Goal: Task Accomplishment & Management: Use online tool/utility

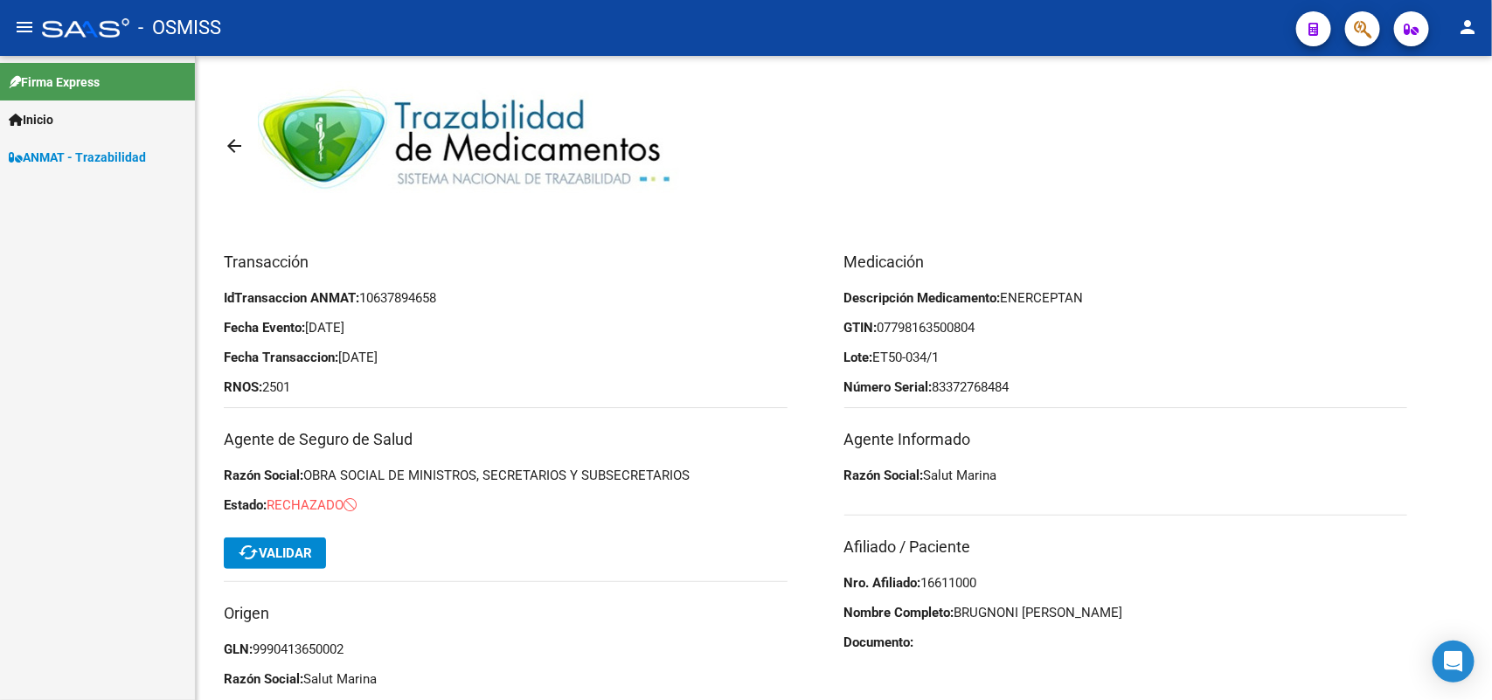
click at [70, 150] on span "ANMAT - Trazabilidad" at bounding box center [77, 157] width 137 height 19
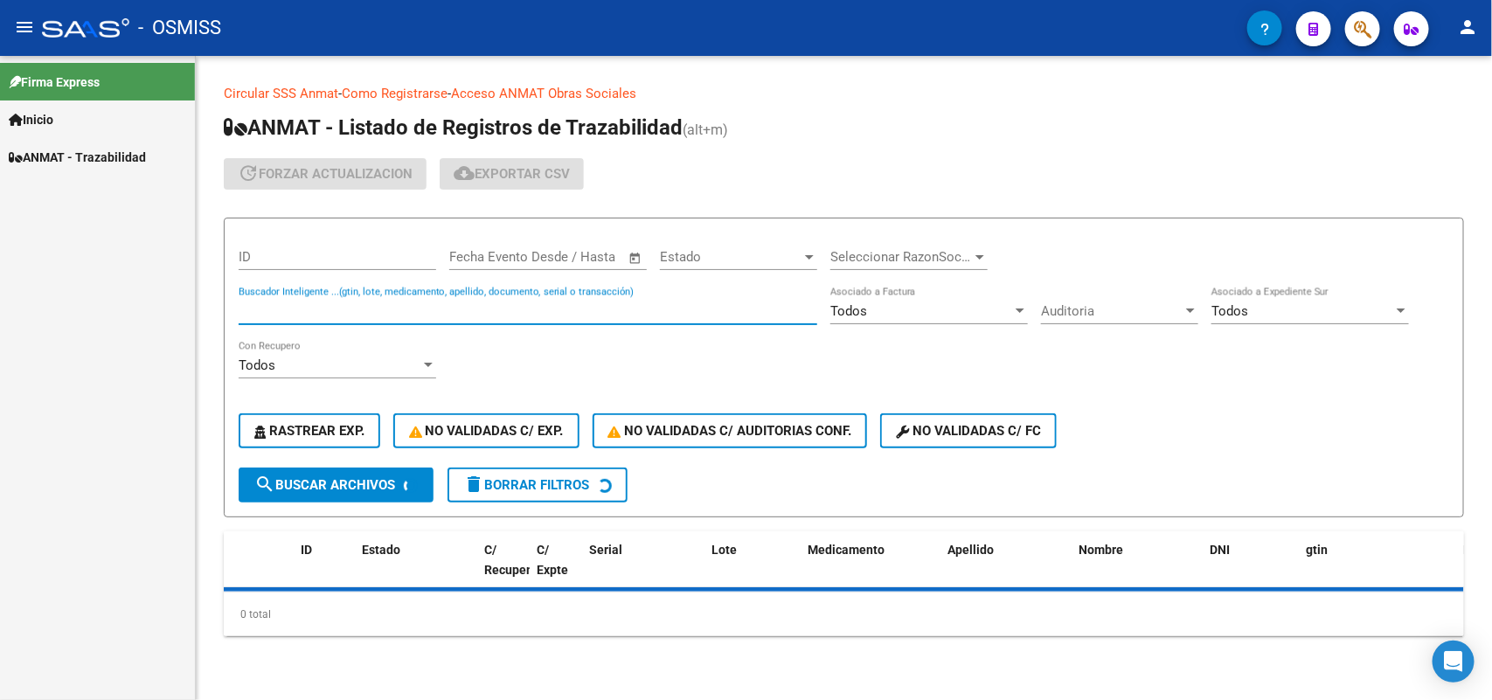
click at [281, 303] on input "Buscador Inteligente ...(gtin, lote, medicamento, apellido, documento, serial o…" at bounding box center [528, 311] width 579 height 16
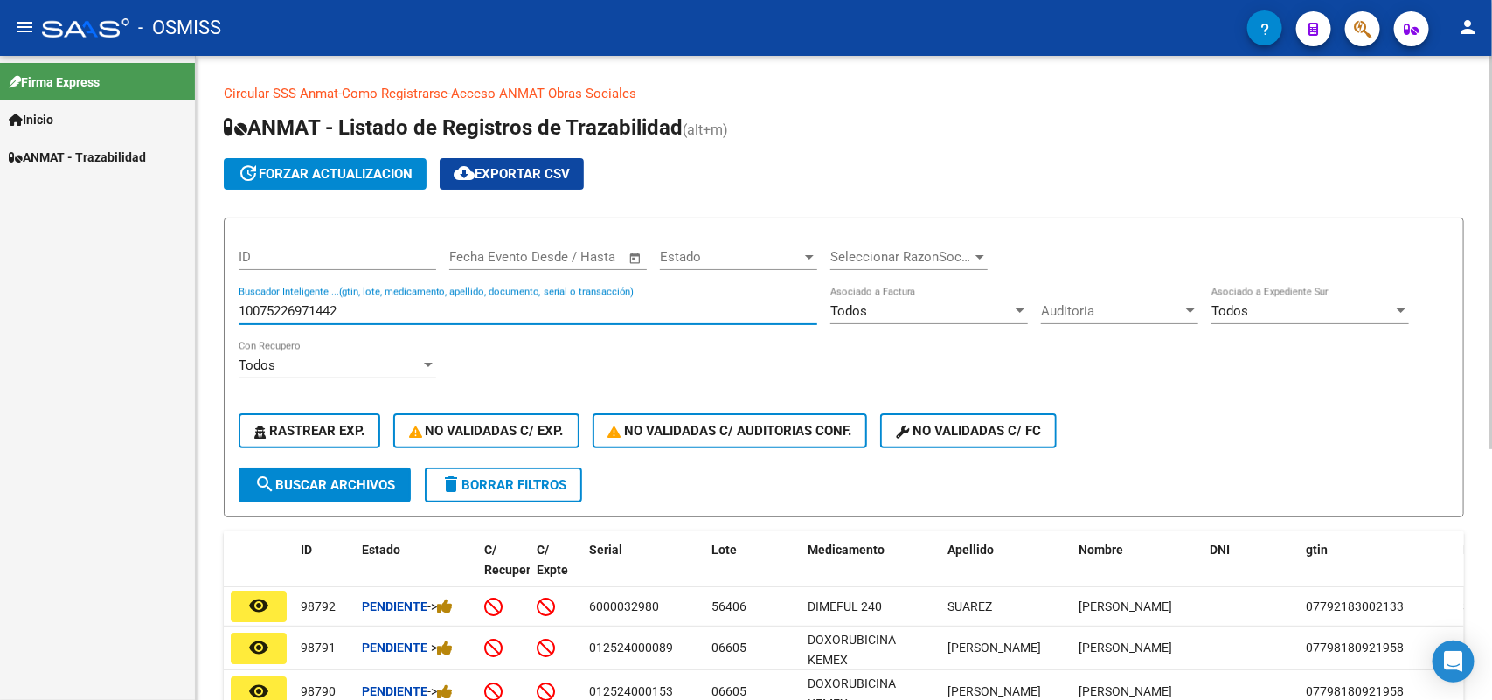
type input "10075226971442"
click at [330, 477] on span "search Buscar Archivos" at bounding box center [324, 485] width 141 height 16
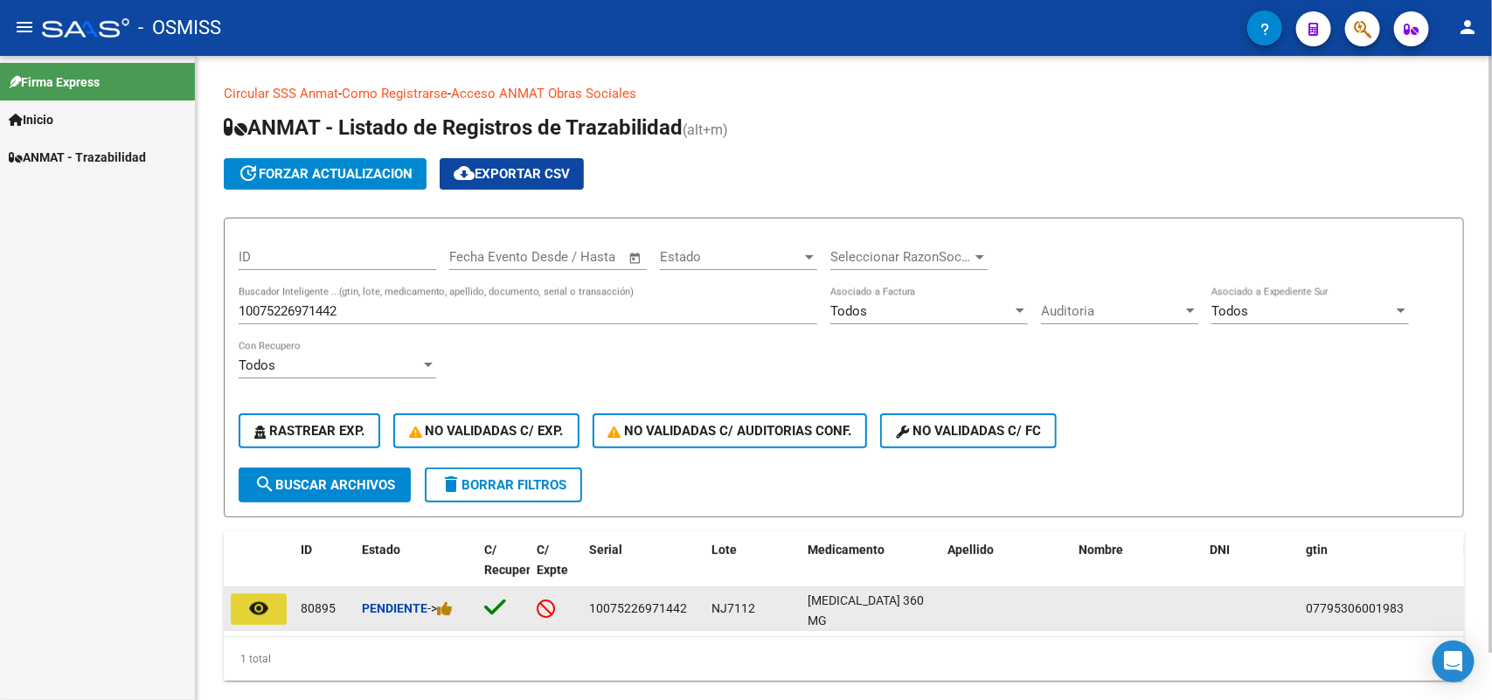
click at [261, 604] on mat-icon "remove_red_eye" at bounding box center [258, 608] width 21 height 21
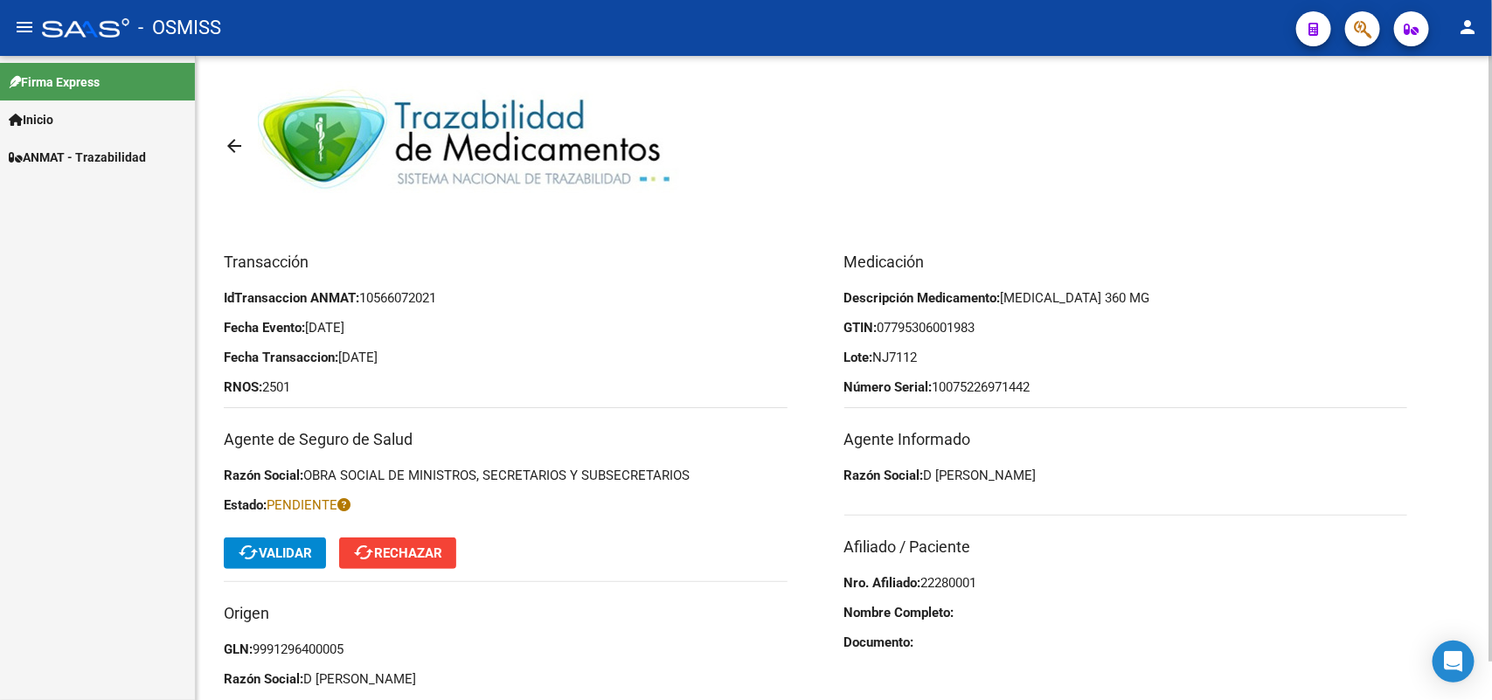
click at [281, 547] on span "cached Validar" at bounding box center [275, 553] width 74 height 16
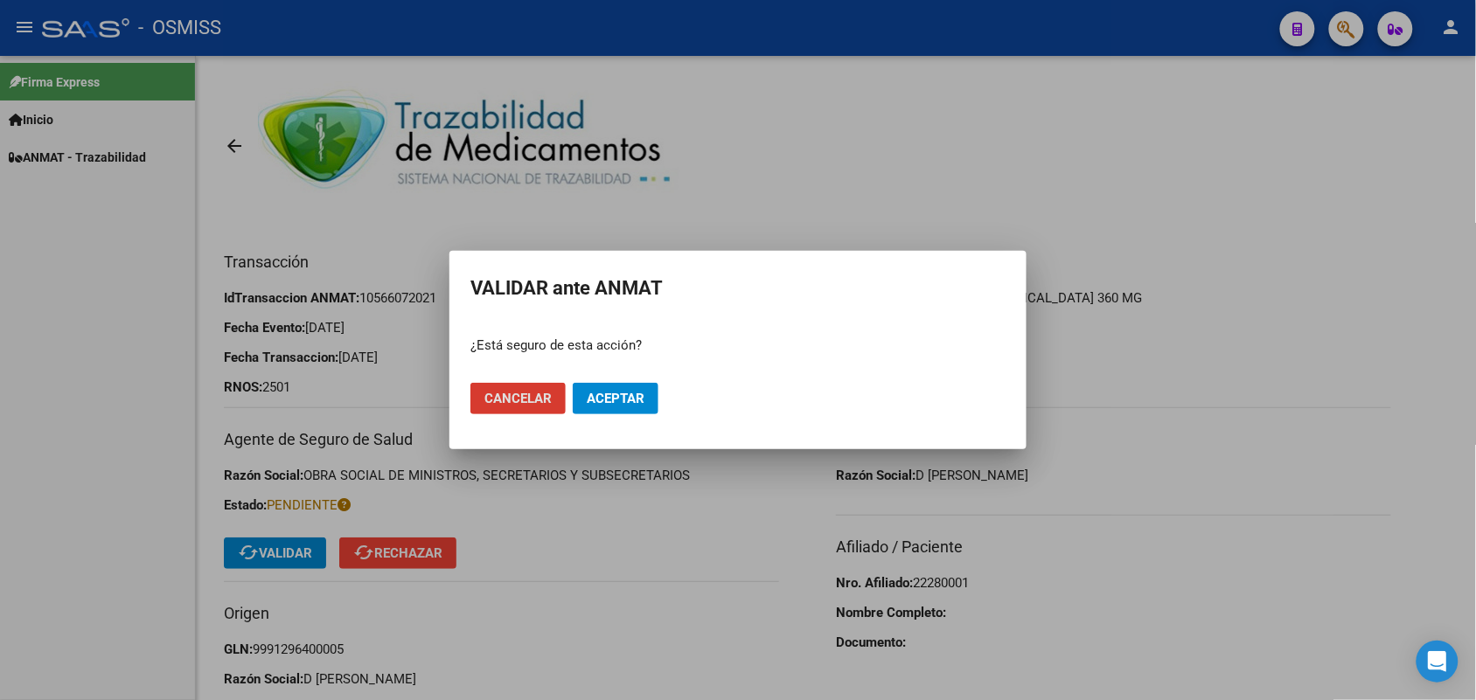
click at [613, 389] on button "Aceptar" at bounding box center [616, 398] width 86 height 31
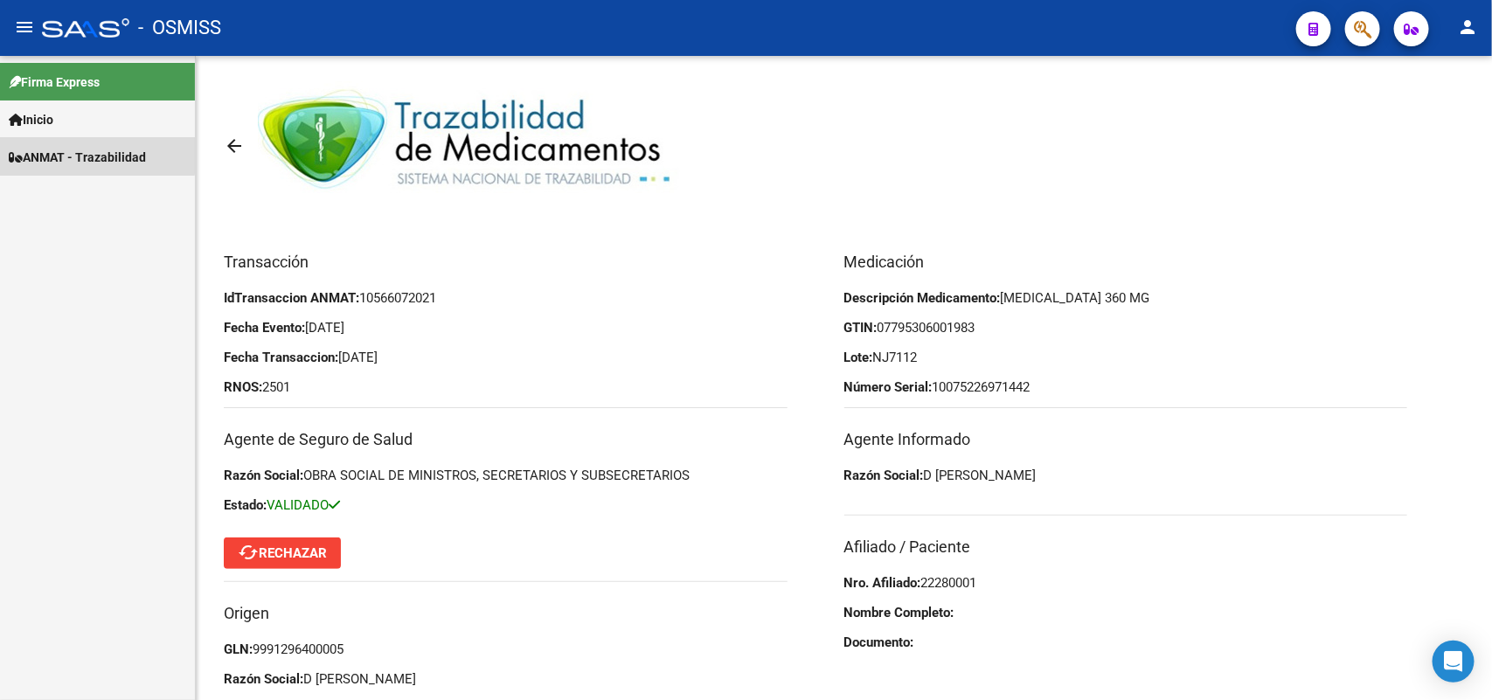
click at [81, 155] on span "ANMAT - Trazabilidad" at bounding box center [77, 157] width 137 height 19
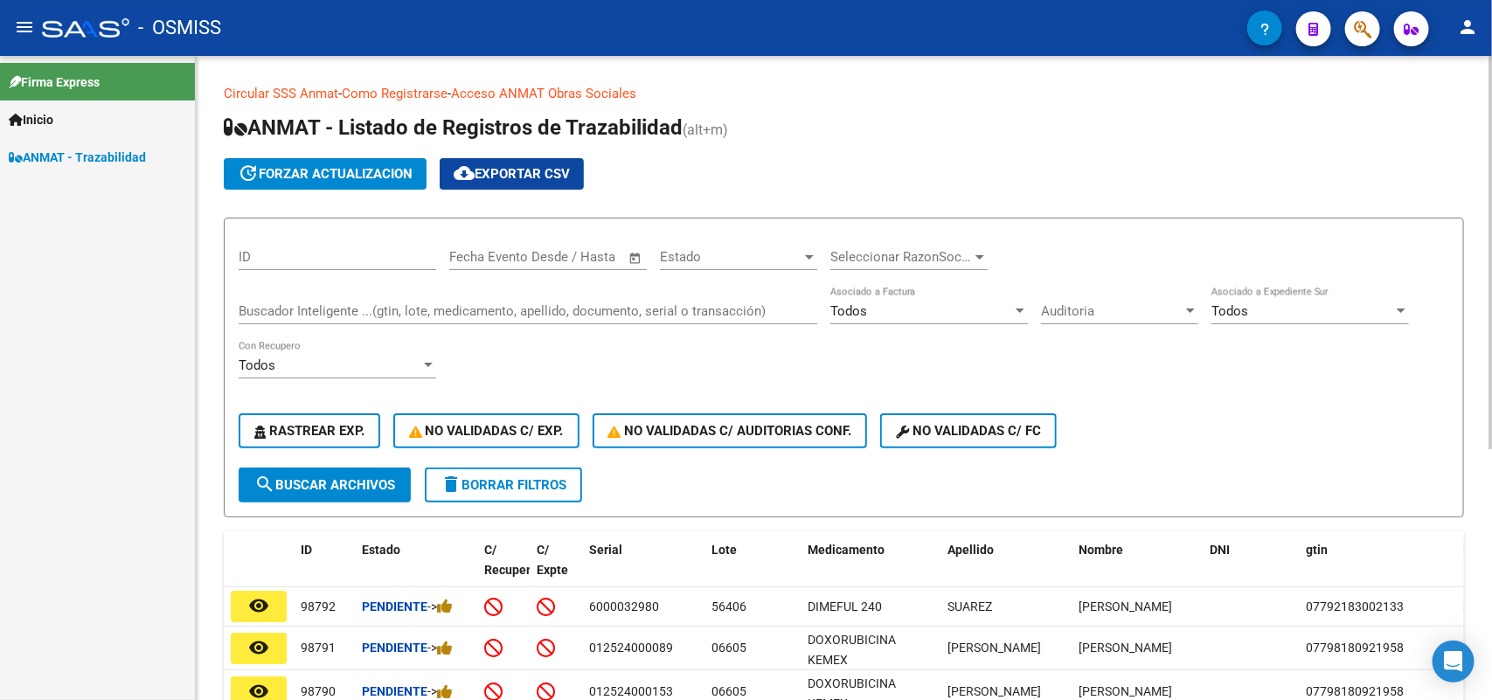
click at [365, 308] on input "Buscador Inteligente ...(gtin, lote, medicamento, apellido, documento, serial o…" at bounding box center [528, 311] width 579 height 16
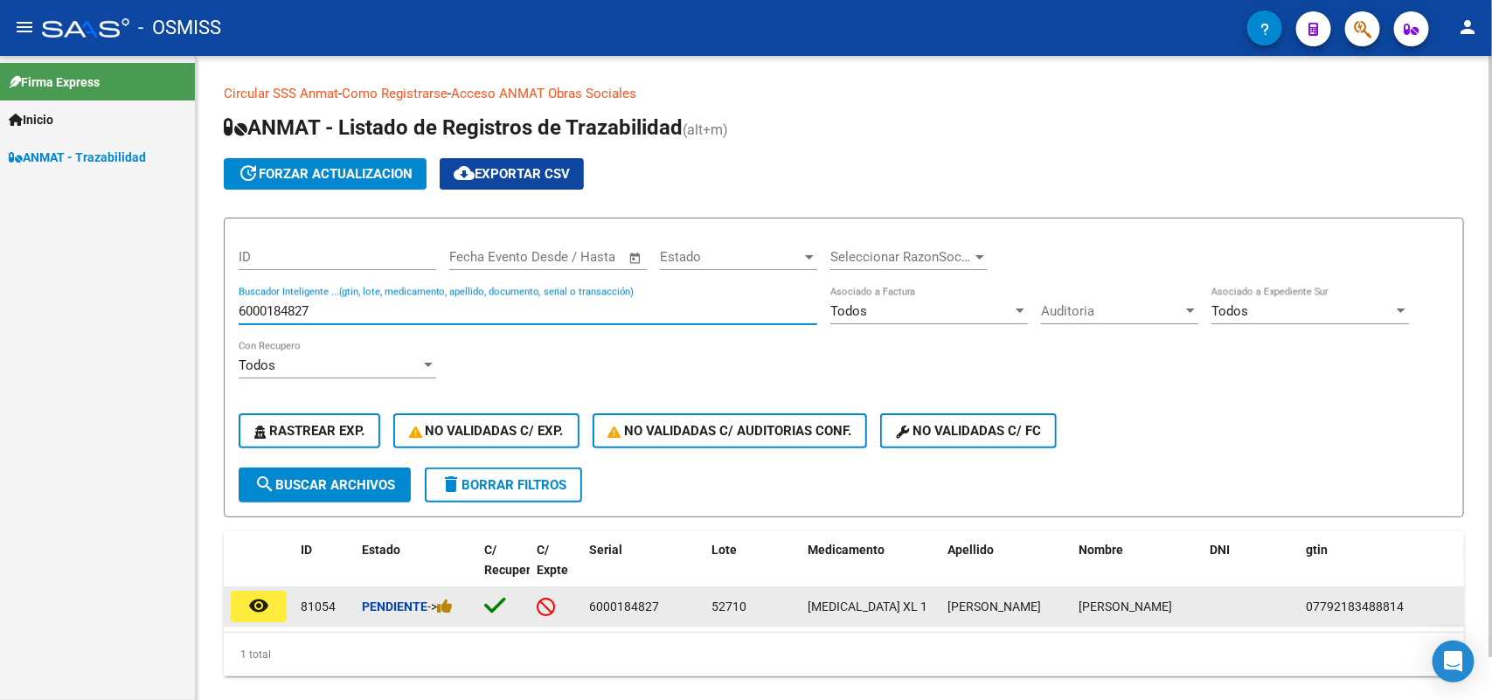
type input "6000184827"
click at [231, 597] on button "remove_red_eye" at bounding box center [259, 606] width 56 height 31
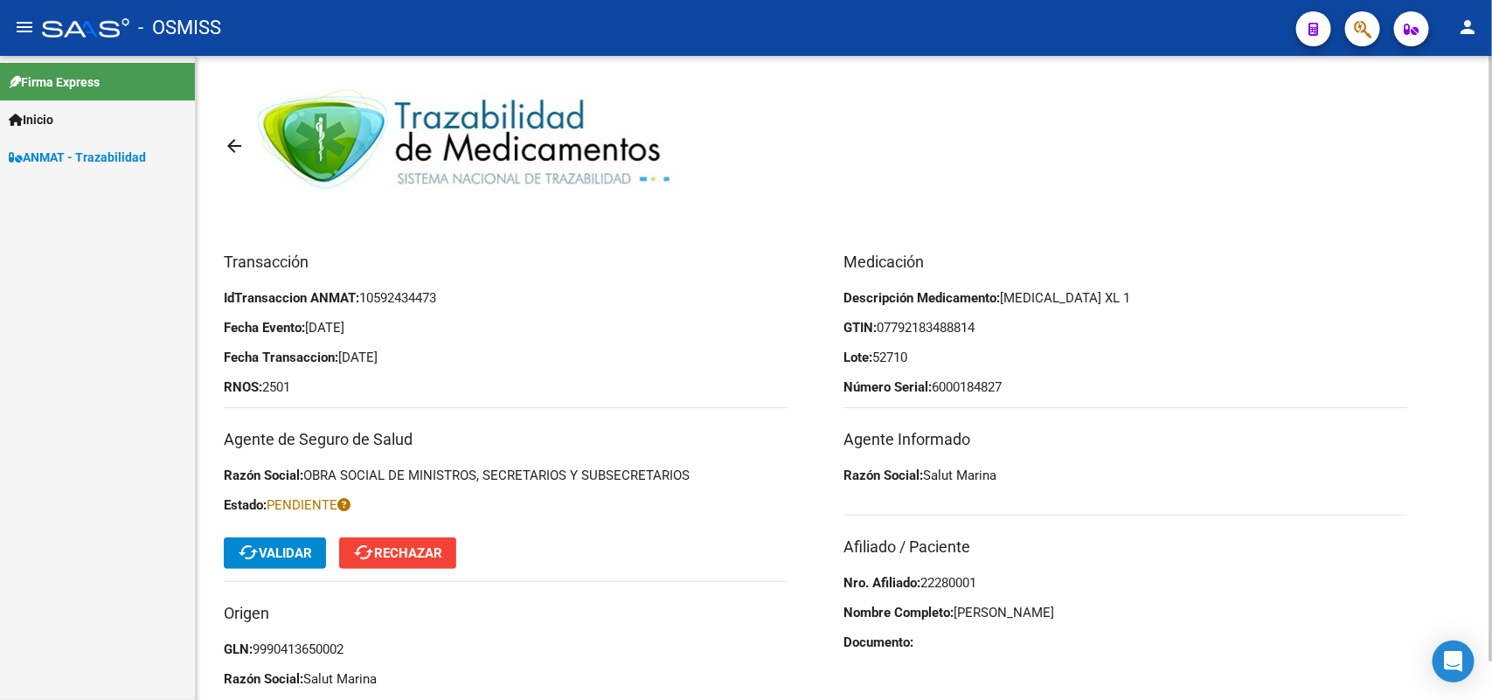
click at [285, 551] on span "cached Validar" at bounding box center [275, 553] width 74 height 16
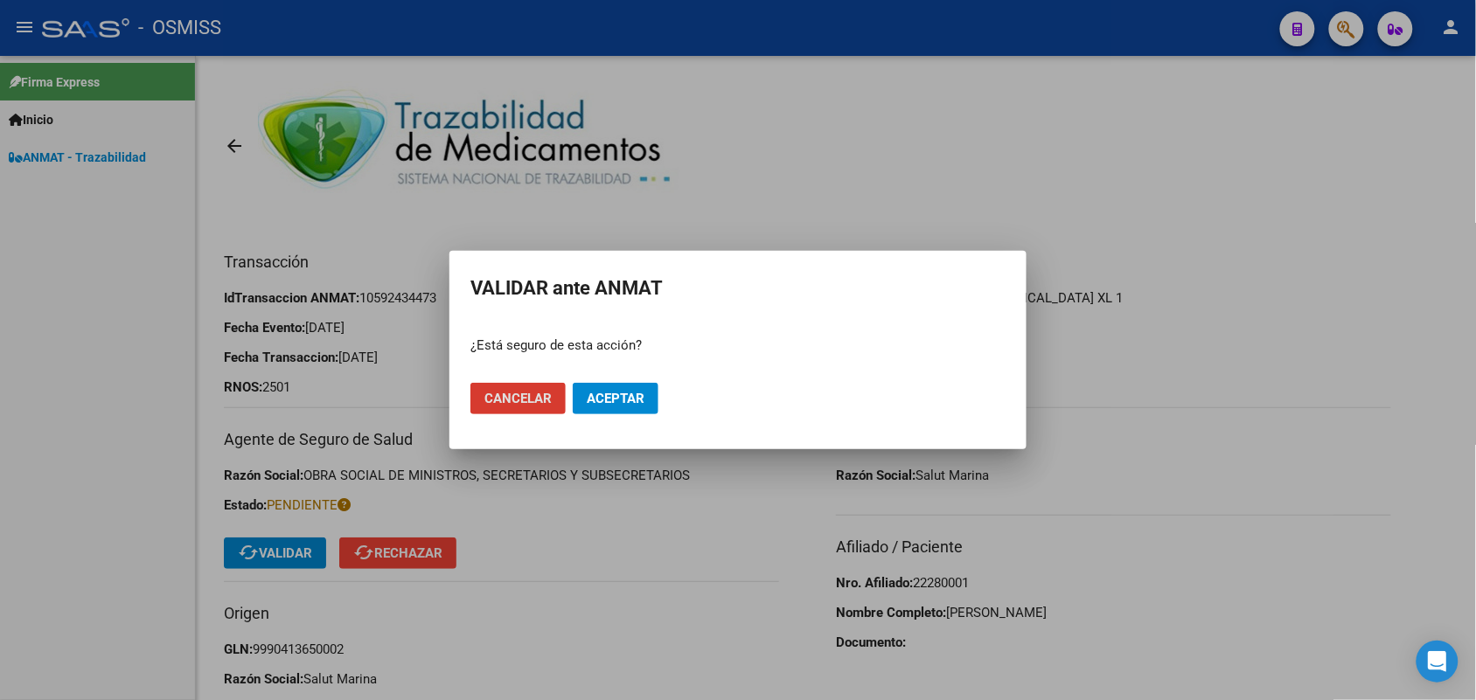
click at [625, 394] on span "Aceptar" at bounding box center [616, 399] width 58 height 16
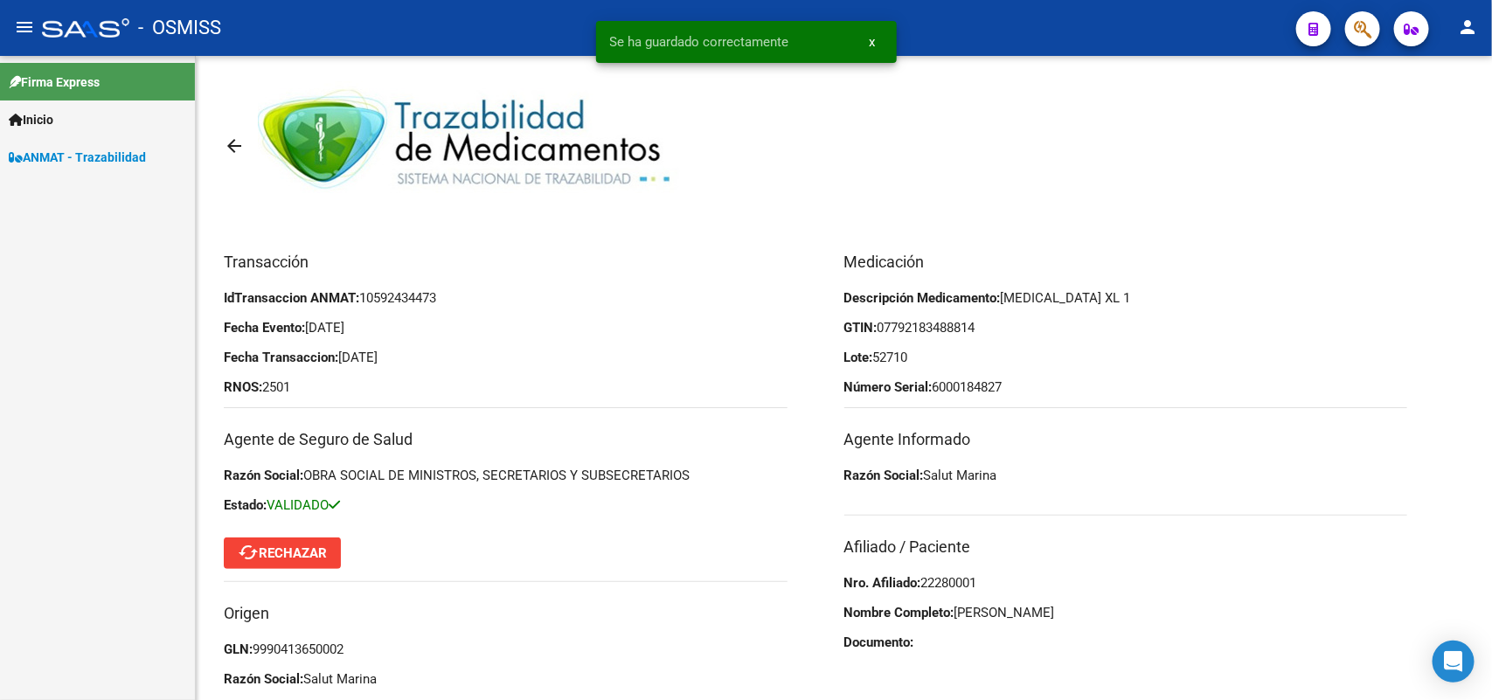
click at [89, 154] on span "ANMAT - Trazabilidad" at bounding box center [77, 157] width 137 height 19
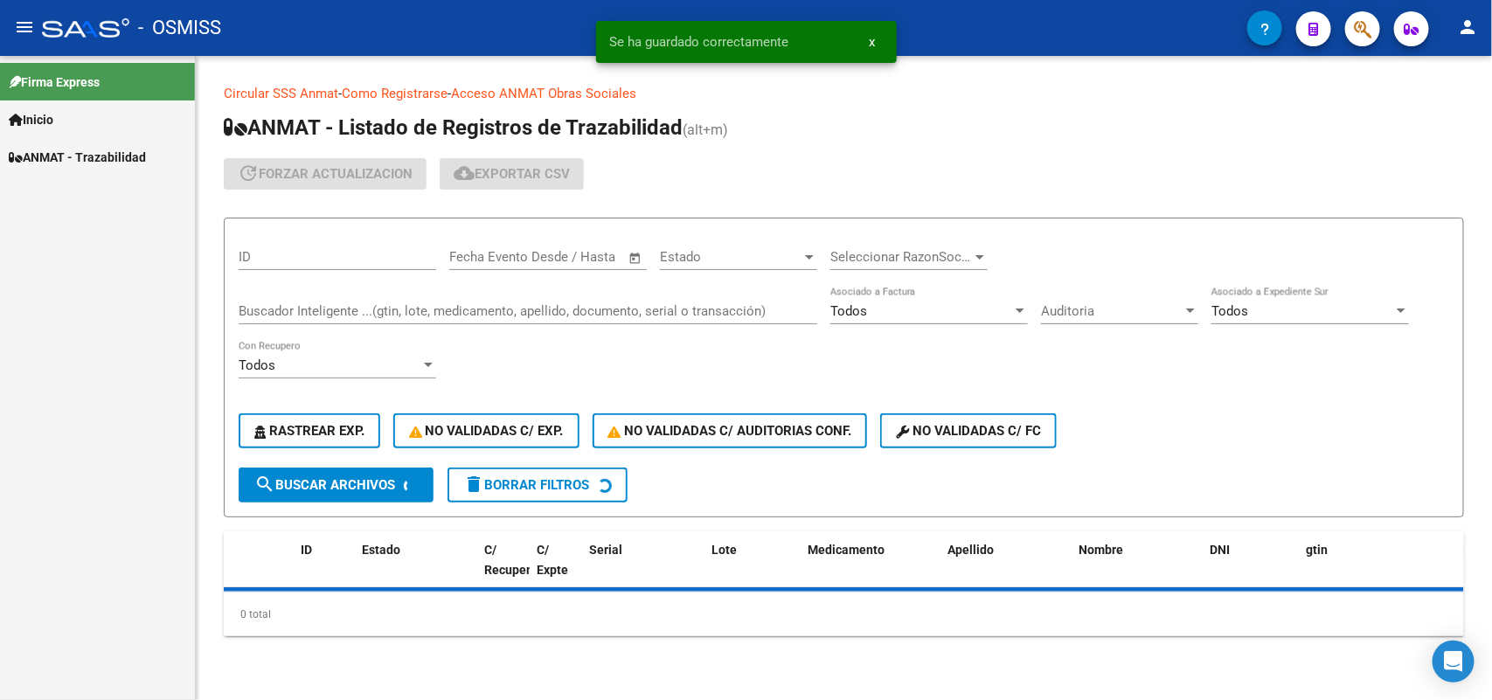
click at [295, 300] on div "Buscador Inteligente ...(gtin, lote, medicamento, apellido, documento, serial o…" at bounding box center [528, 306] width 579 height 38
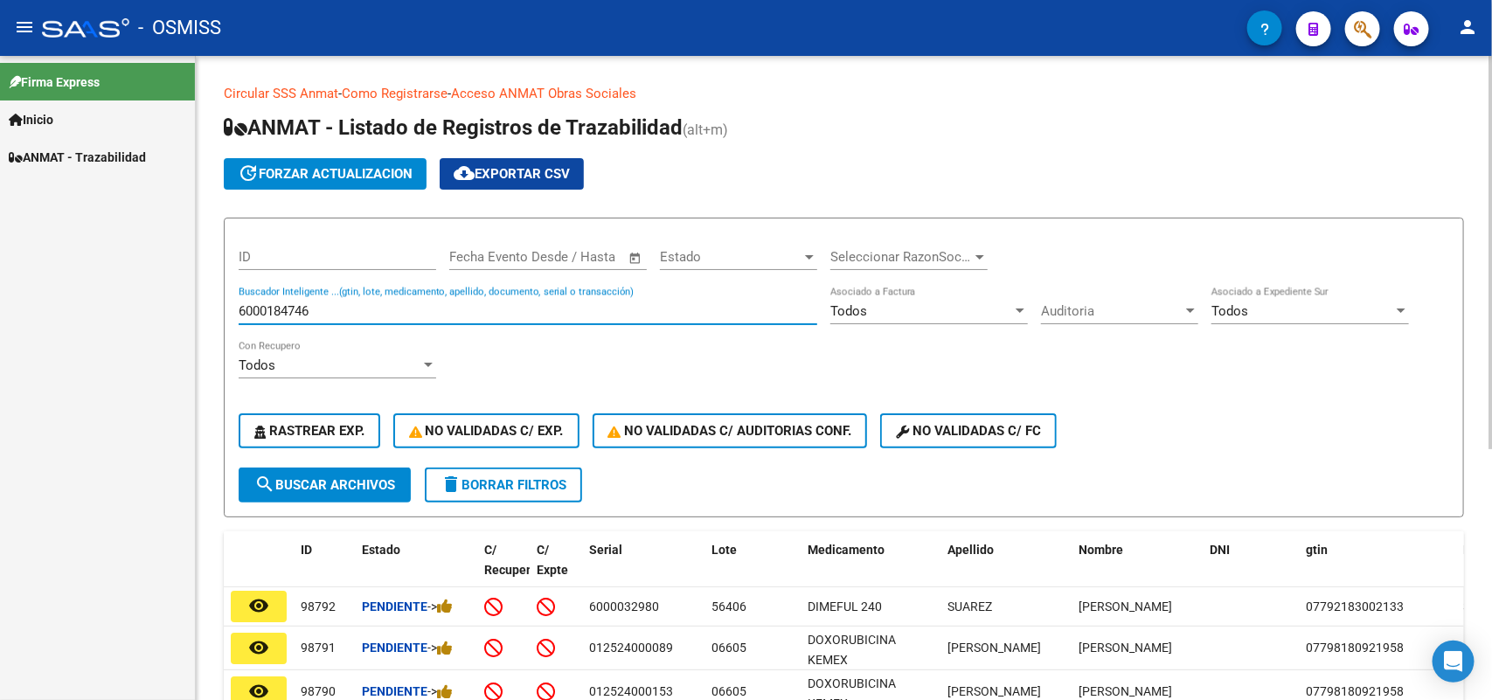
type input "6000184746"
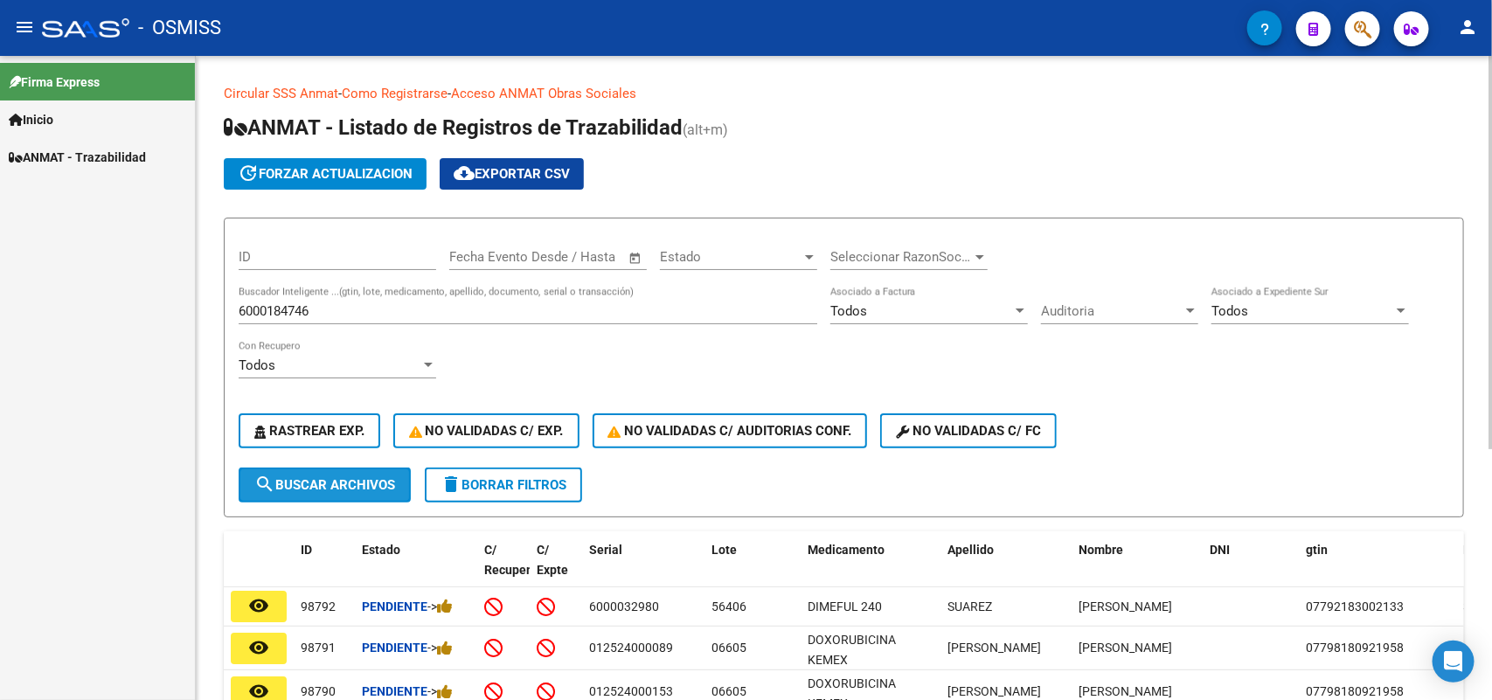
click at [328, 485] on span "search Buscar Archivos" at bounding box center [324, 485] width 141 height 16
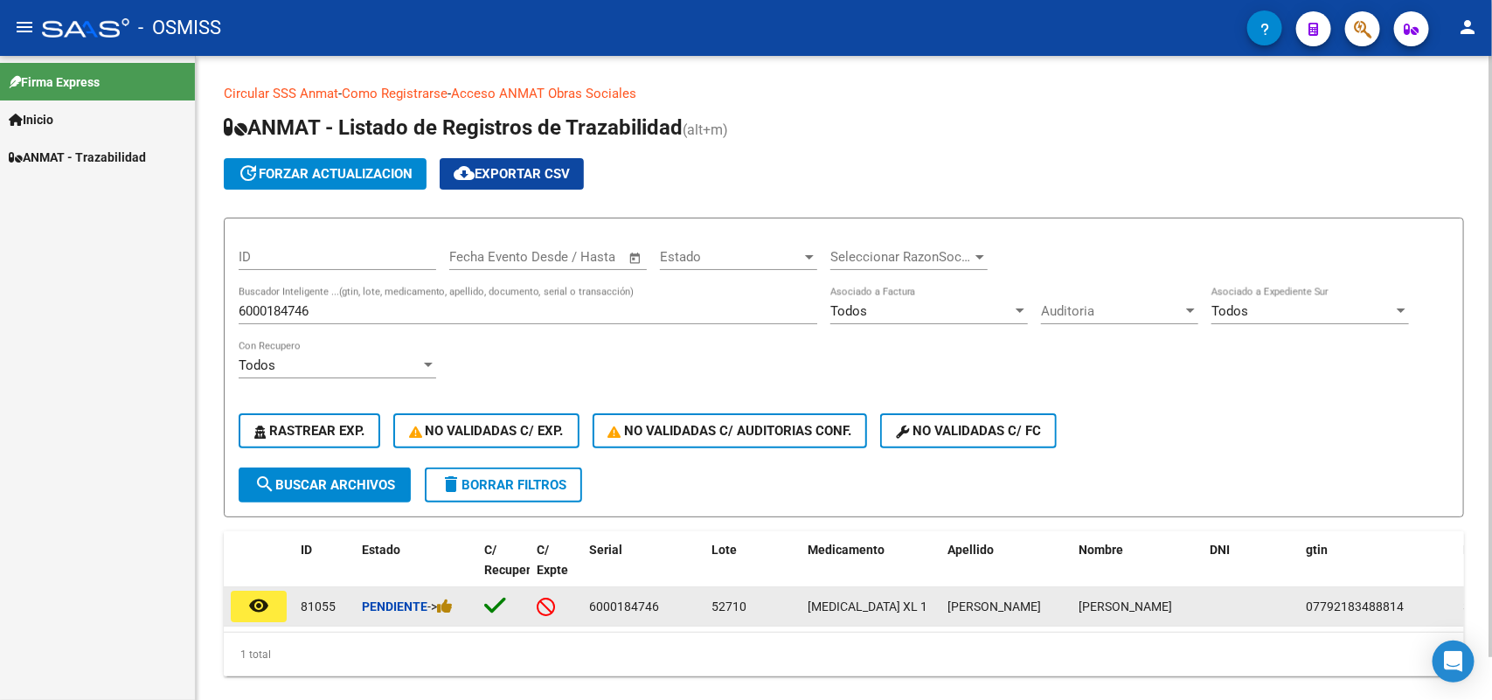
click at [251, 601] on mat-icon "remove_red_eye" at bounding box center [258, 605] width 21 height 21
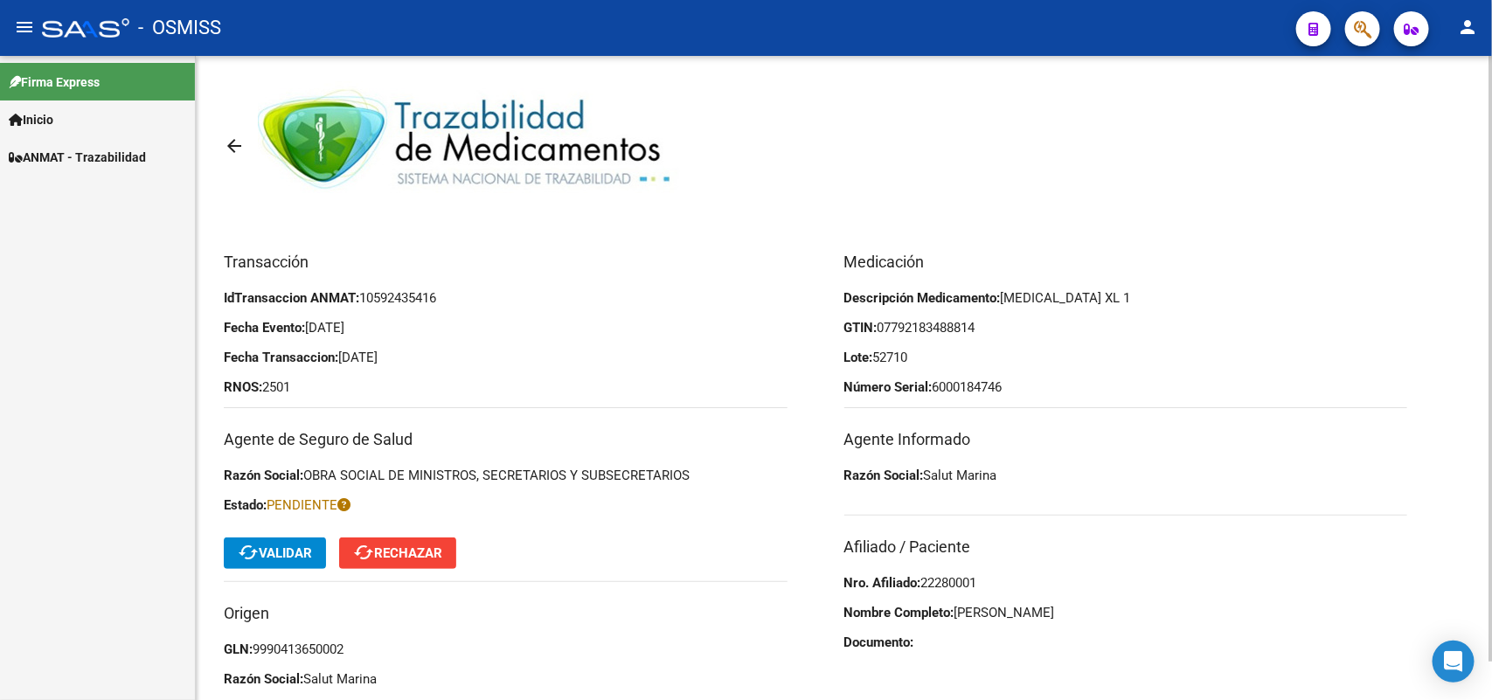
click at [273, 549] on span "cached Validar" at bounding box center [275, 553] width 74 height 16
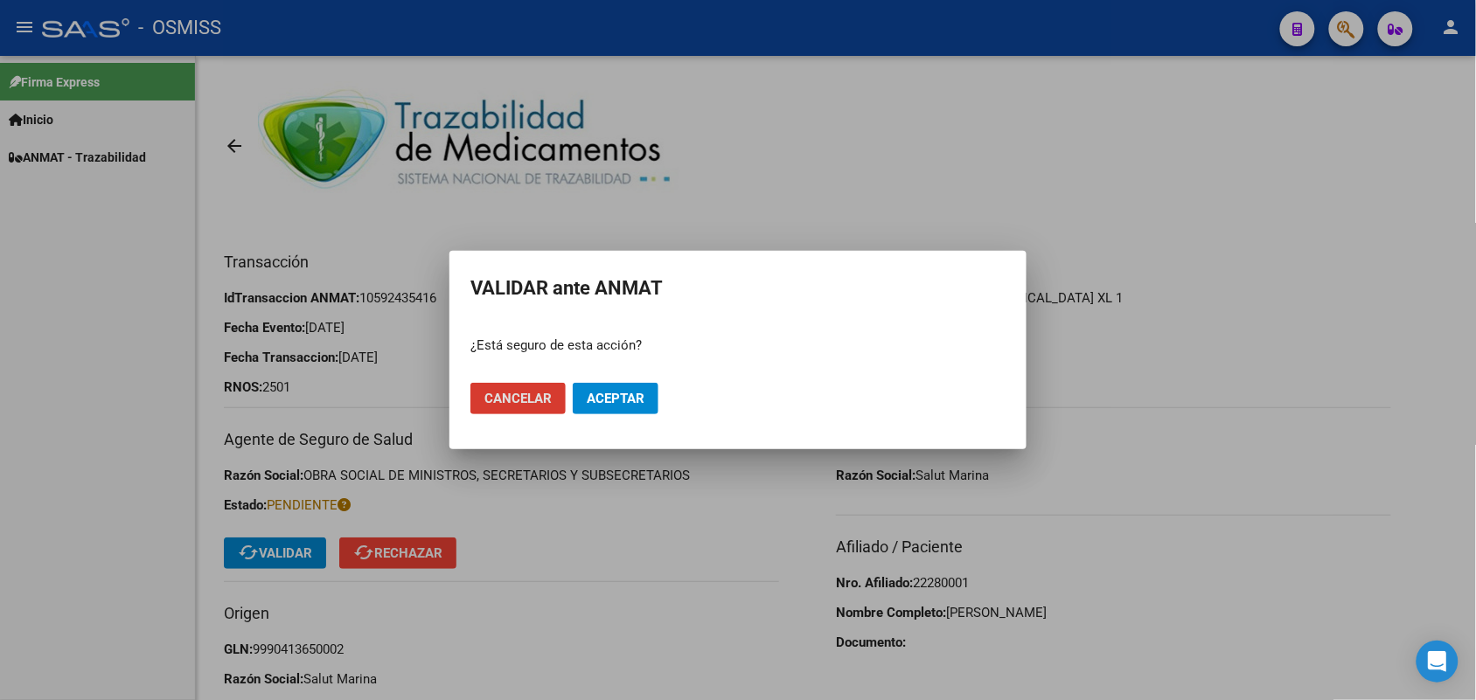
click at [615, 392] on span "Aceptar" at bounding box center [616, 399] width 58 height 16
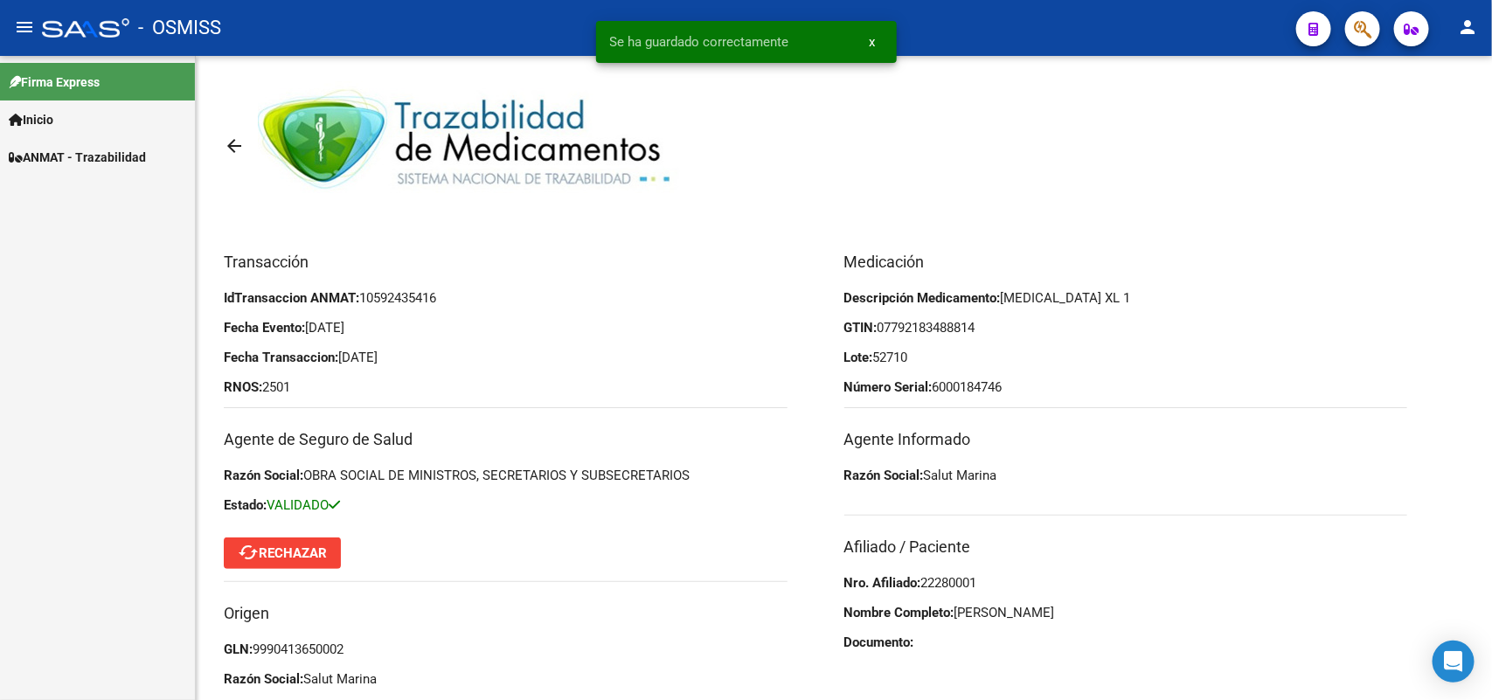
click at [53, 149] on span "ANMAT - Trazabilidad" at bounding box center [77, 157] width 137 height 19
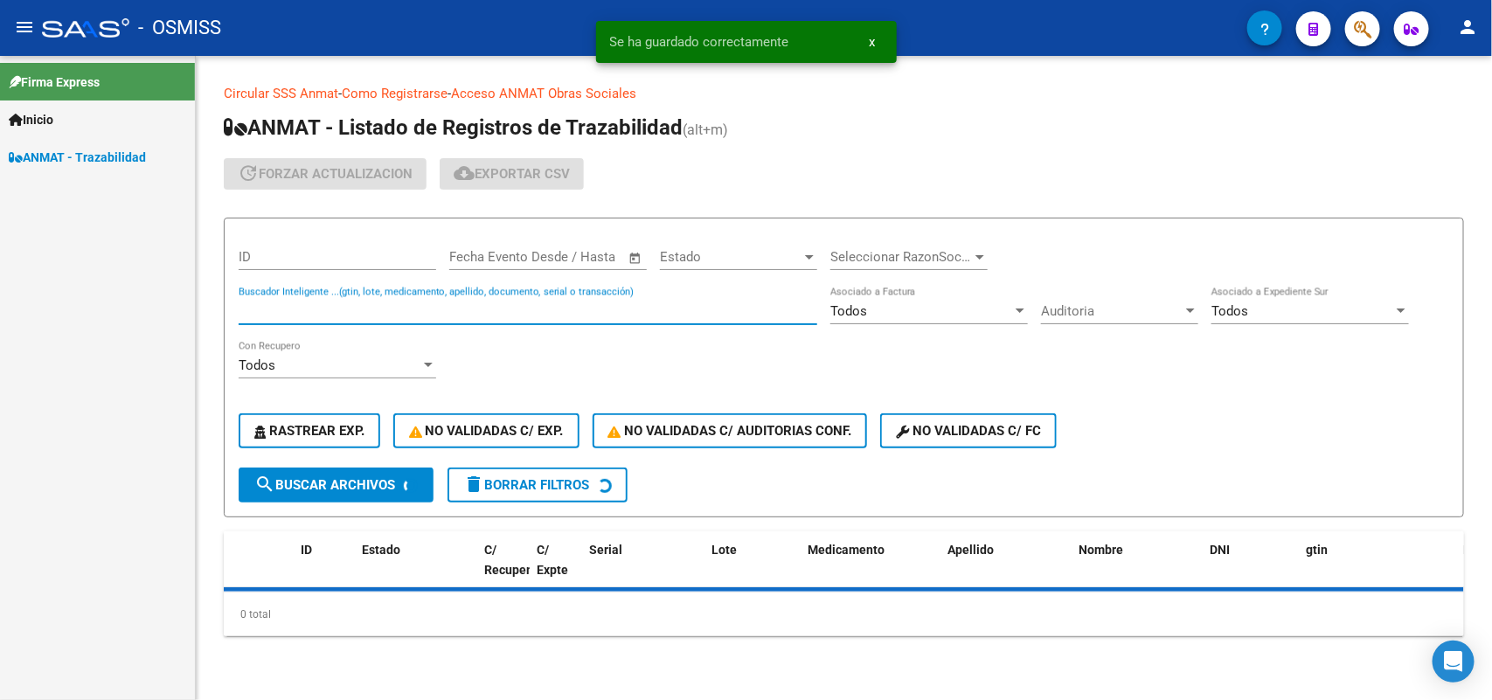
click at [302, 303] on input "Buscador Inteligente ...(gtin, lote, medicamento, apellido, documento, serial o…" at bounding box center [528, 311] width 579 height 16
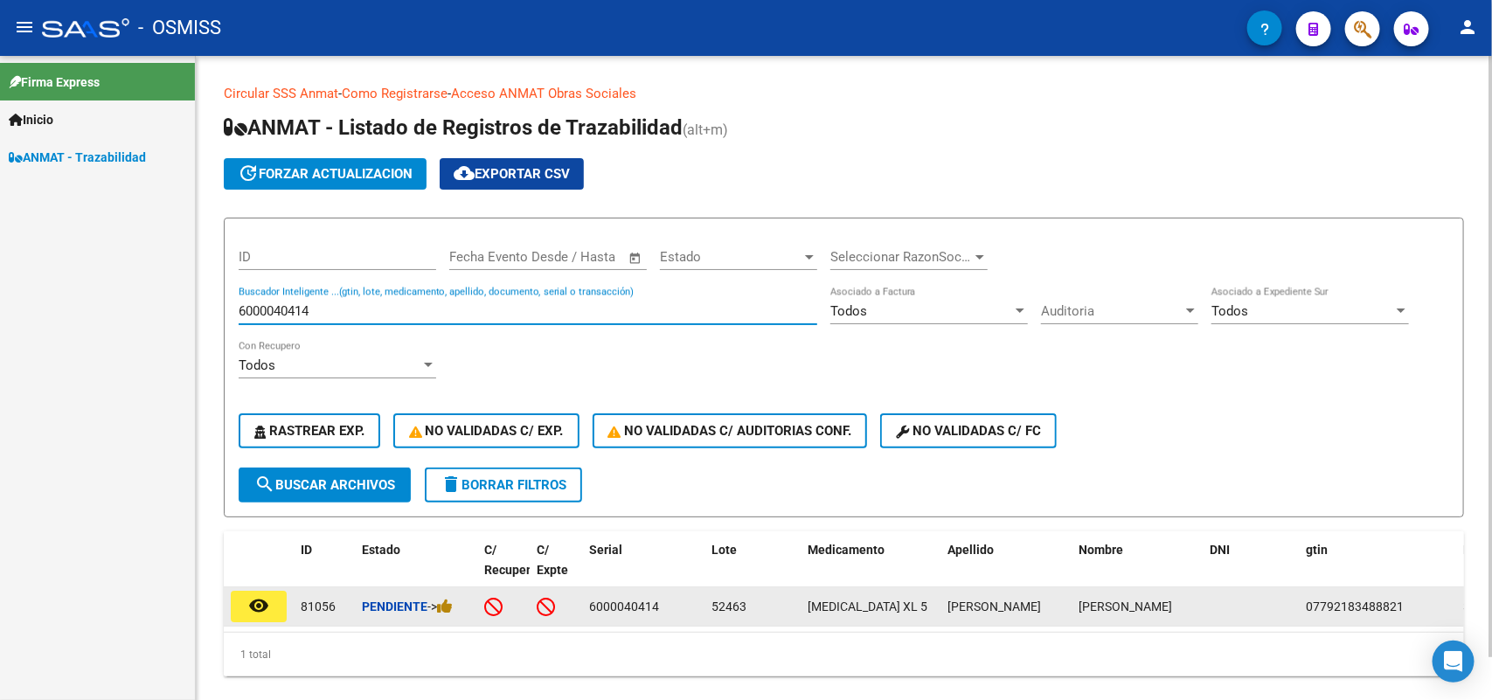
type input "6000040414"
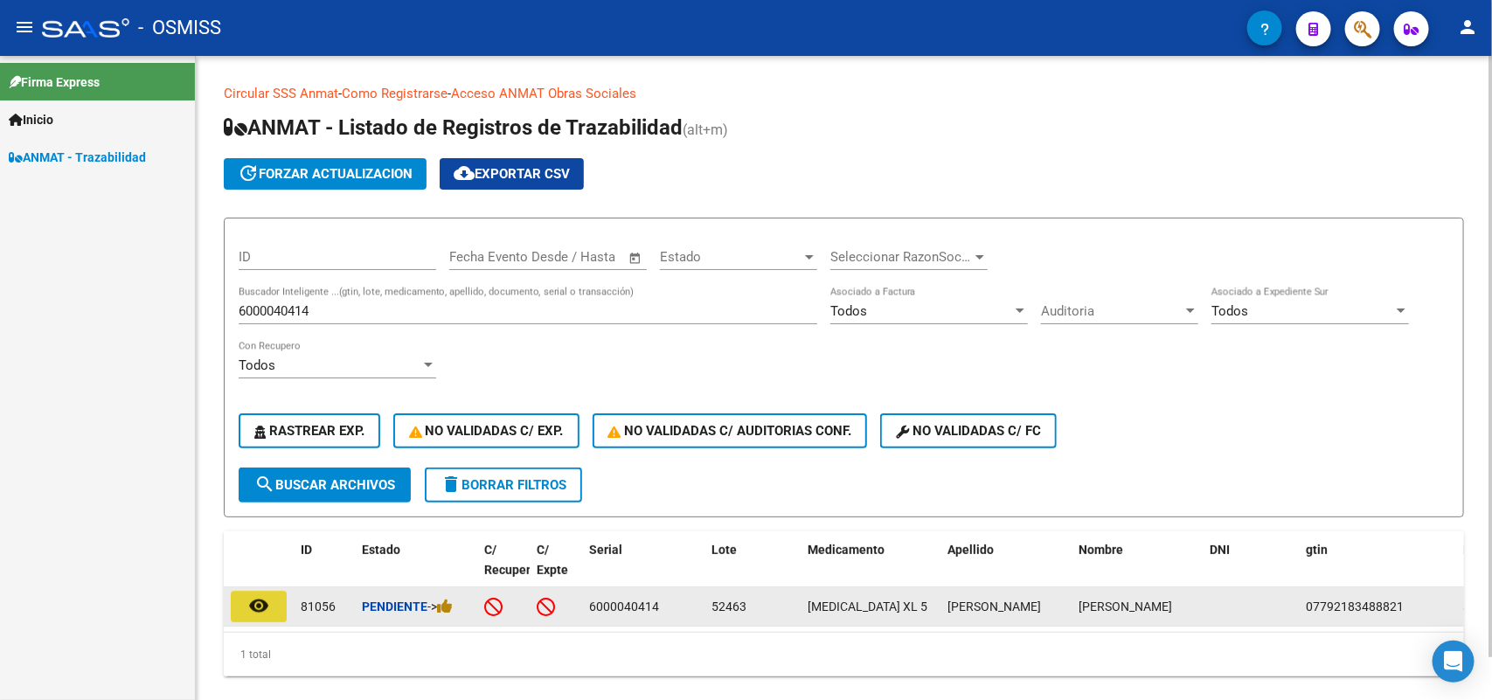
click at [258, 600] on mat-icon "remove_red_eye" at bounding box center [258, 605] width 21 height 21
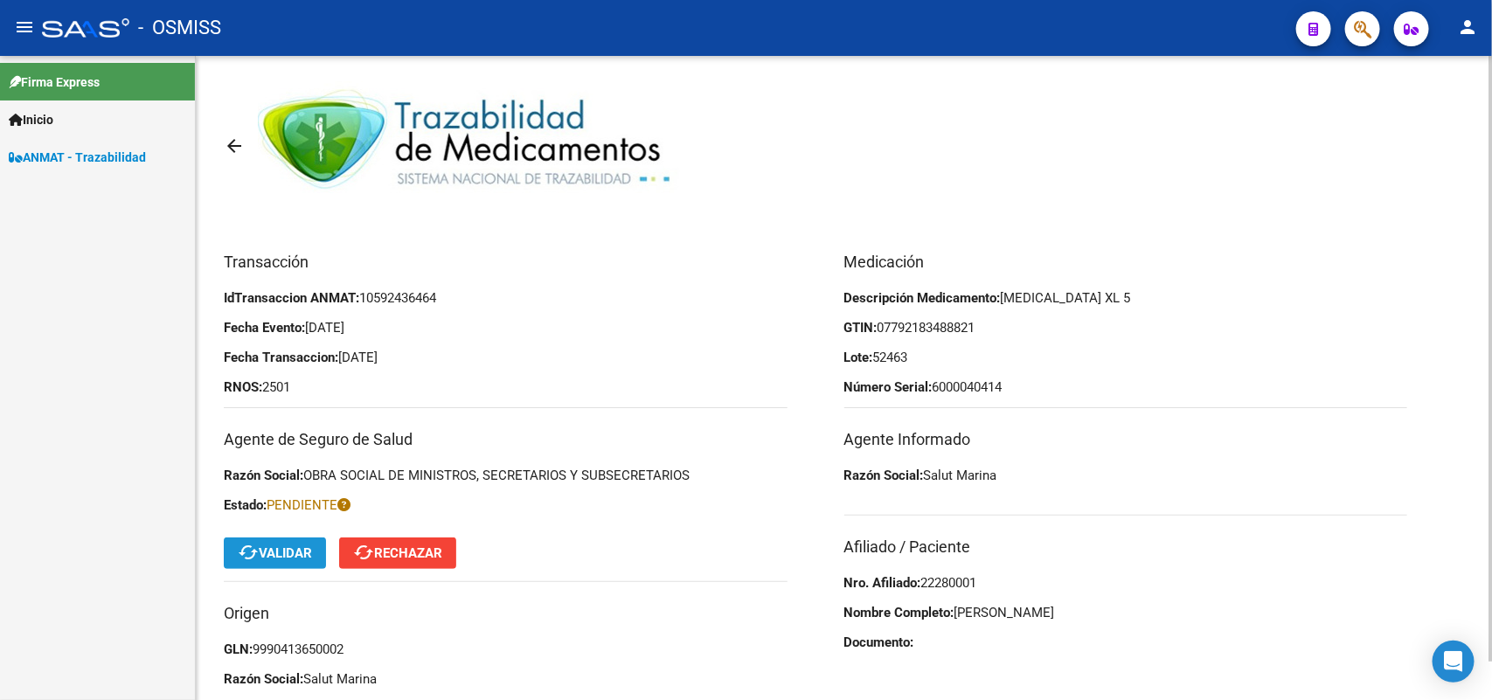
click at [281, 545] on span "cached Validar" at bounding box center [275, 553] width 74 height 16
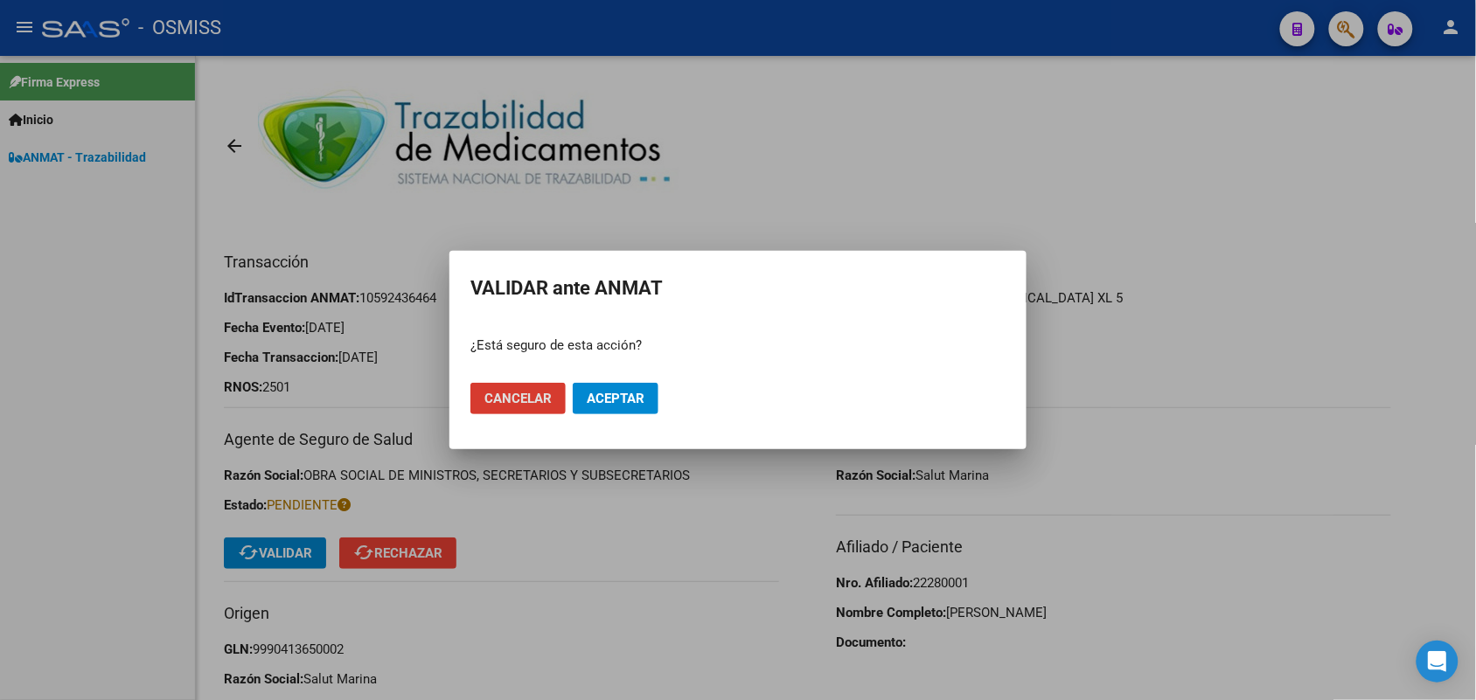
click at [616, 399] on span "Aceptar" at bounding box center [616, 399] width 58 height 16
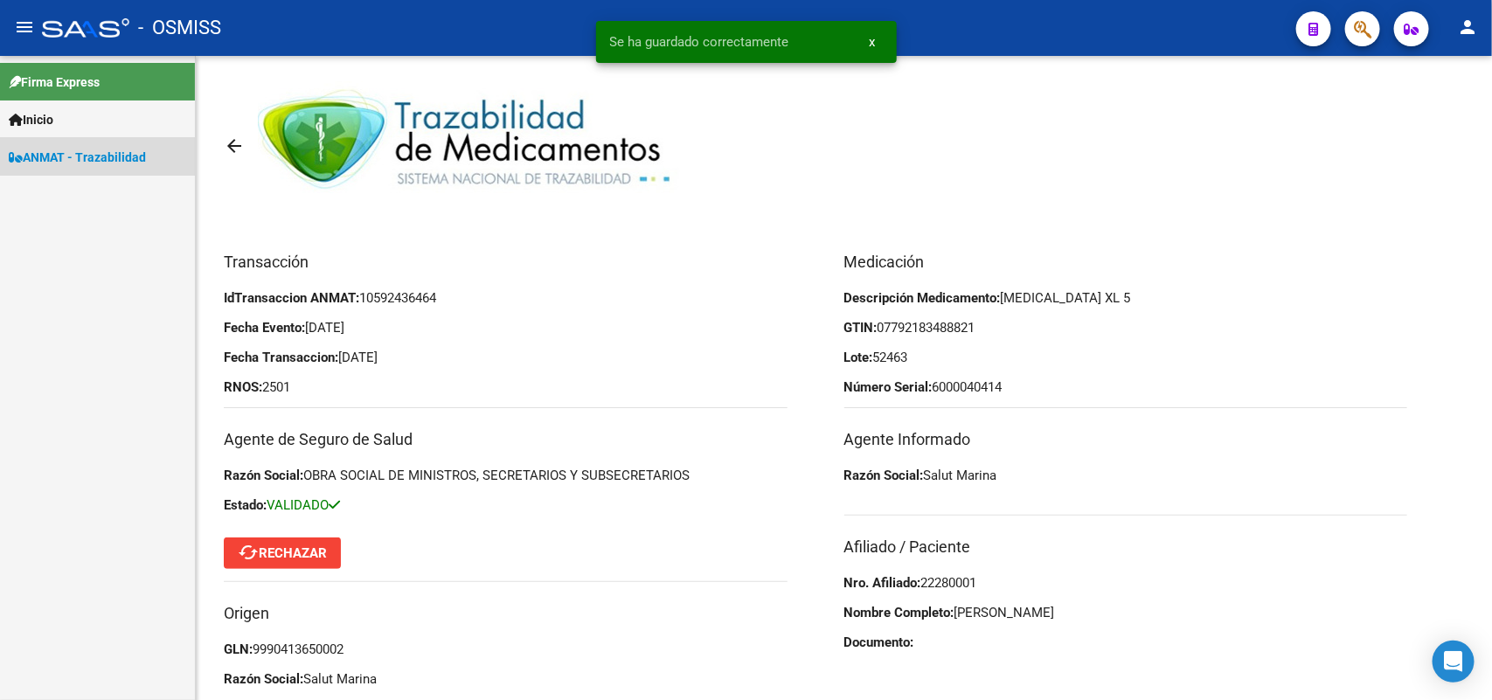
click at [62, 149] on span "ANMAT - Trazabilidad" at bounding box center [77, 157] width 137 height 19
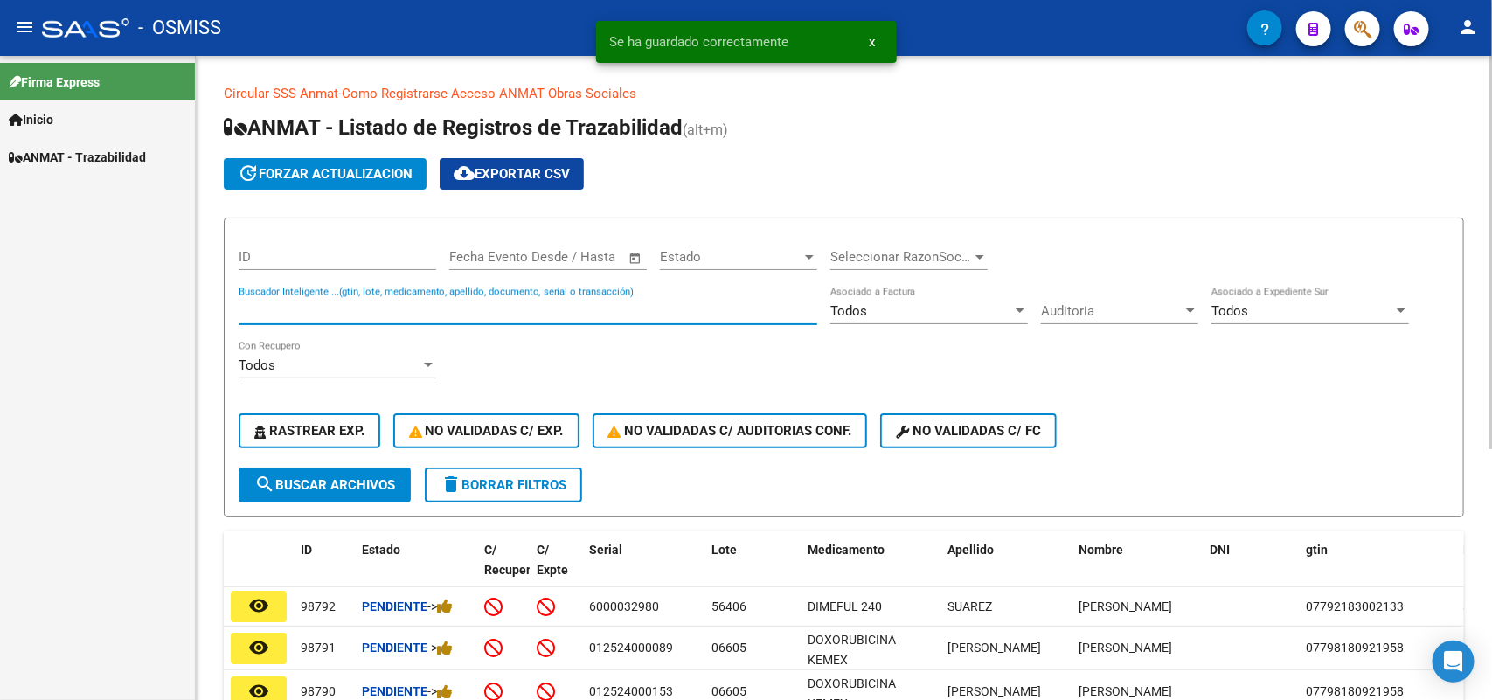
click at [267, 303] on input "Buscador Inteligente ...(gtin, lote, medicamento, apellido, documento, serial o…" at bounding box center [528, 311] width 579 height 16
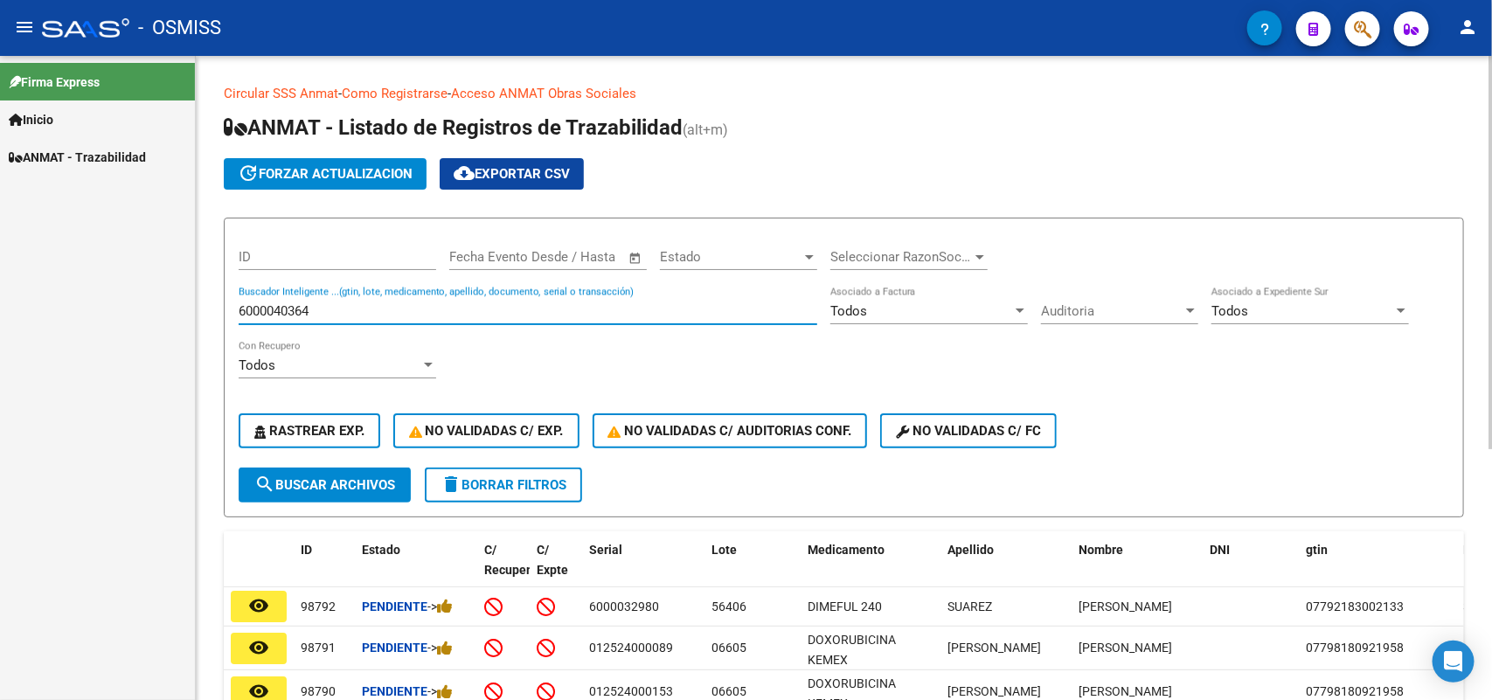
type input "6000040364"
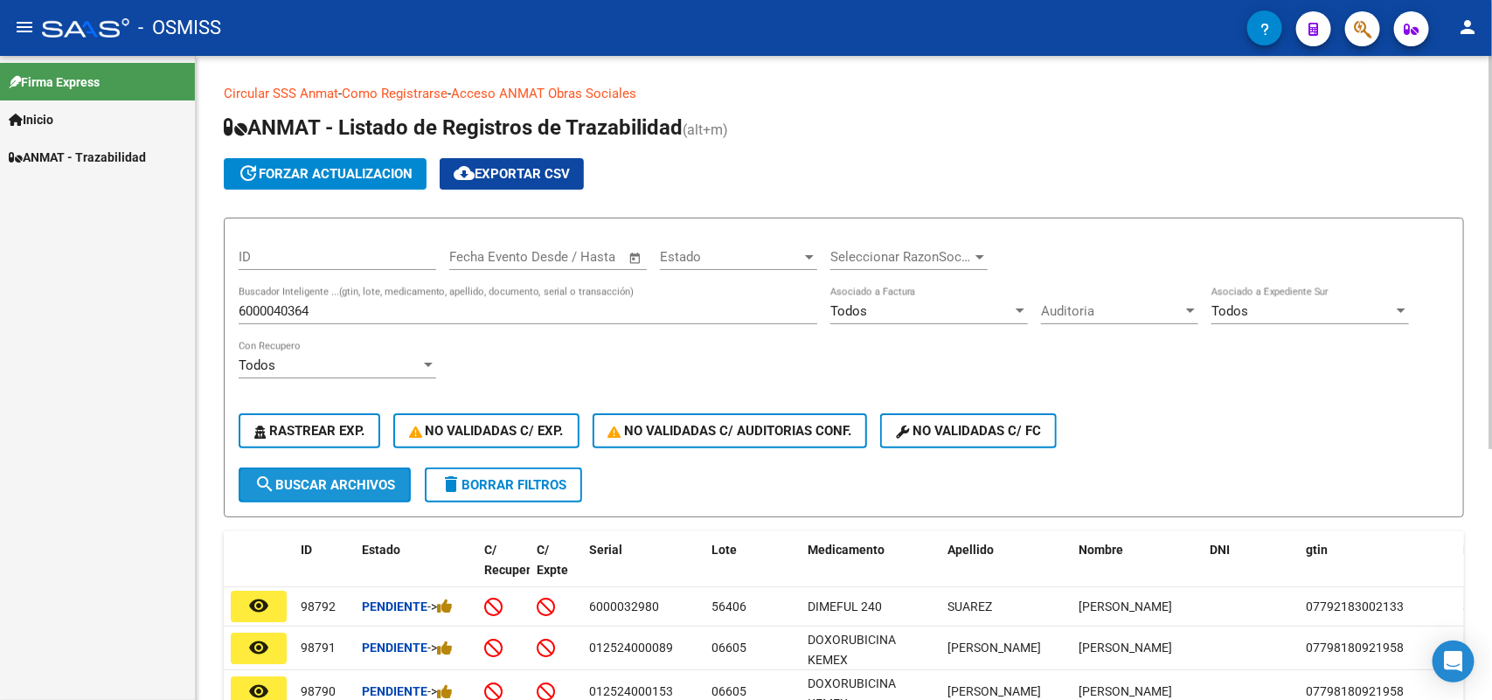
click at [330, 486] on span "search Buscar Archivos" at bounding box center [324, 485] width 141 height 16
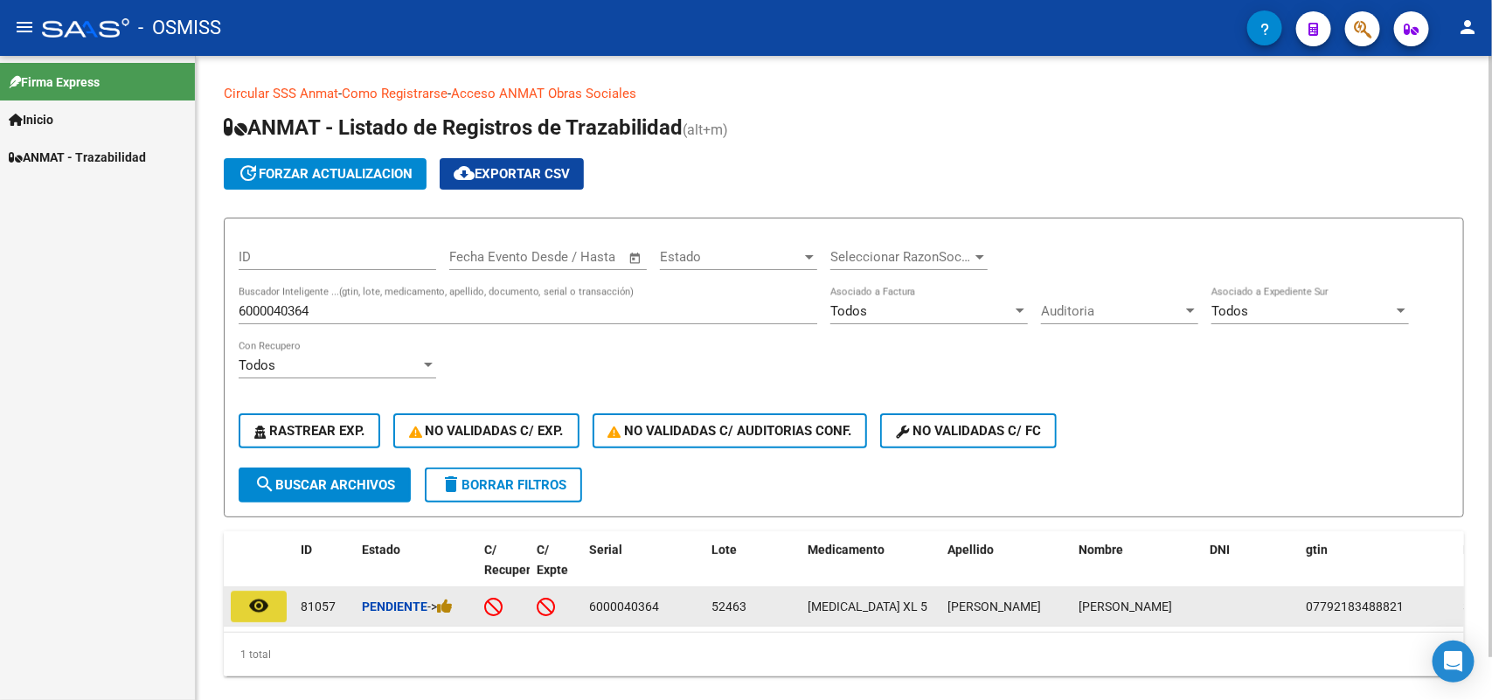
click at [265, 606] on mat-icon "remove_red_eye" at bounding box center [258, 605] width 21 height 21
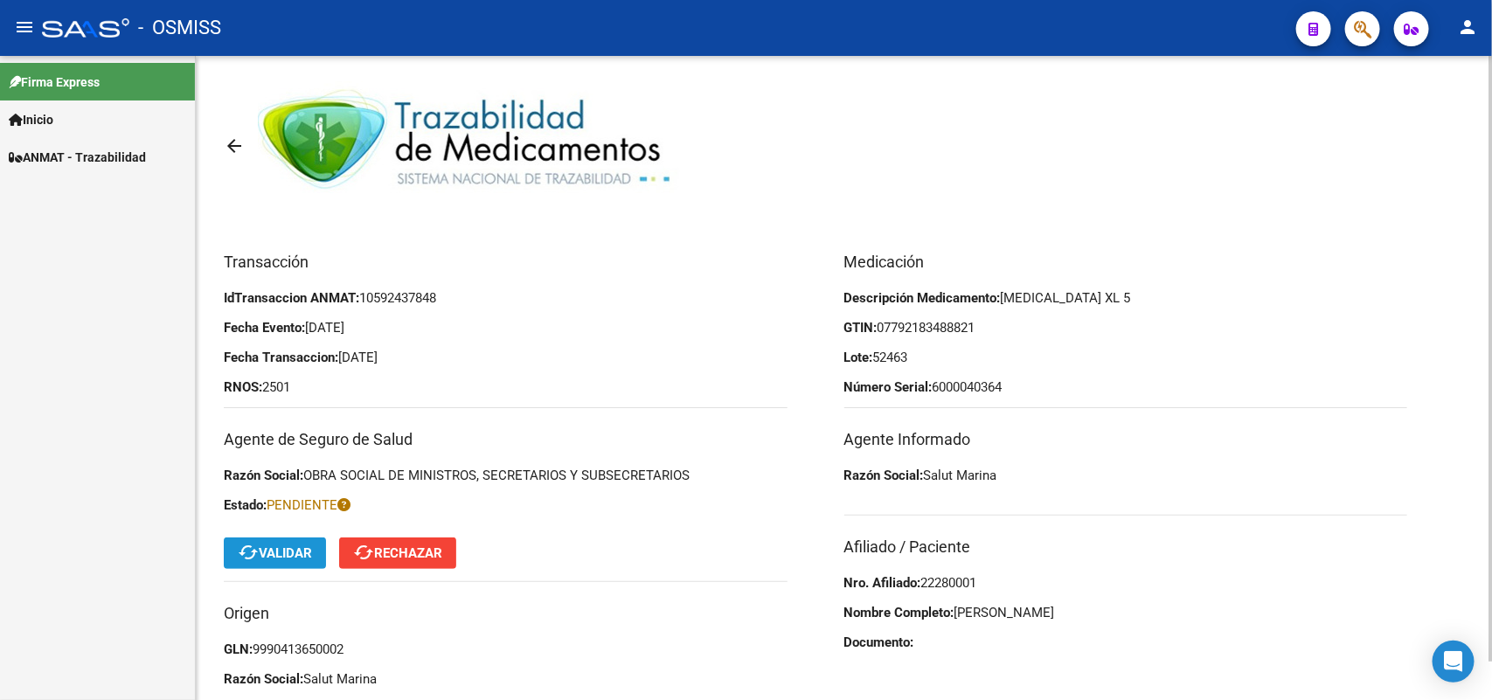
click at [262, 551] on span "cached Validar" at bounding box center [275, 553] width 74 height 16
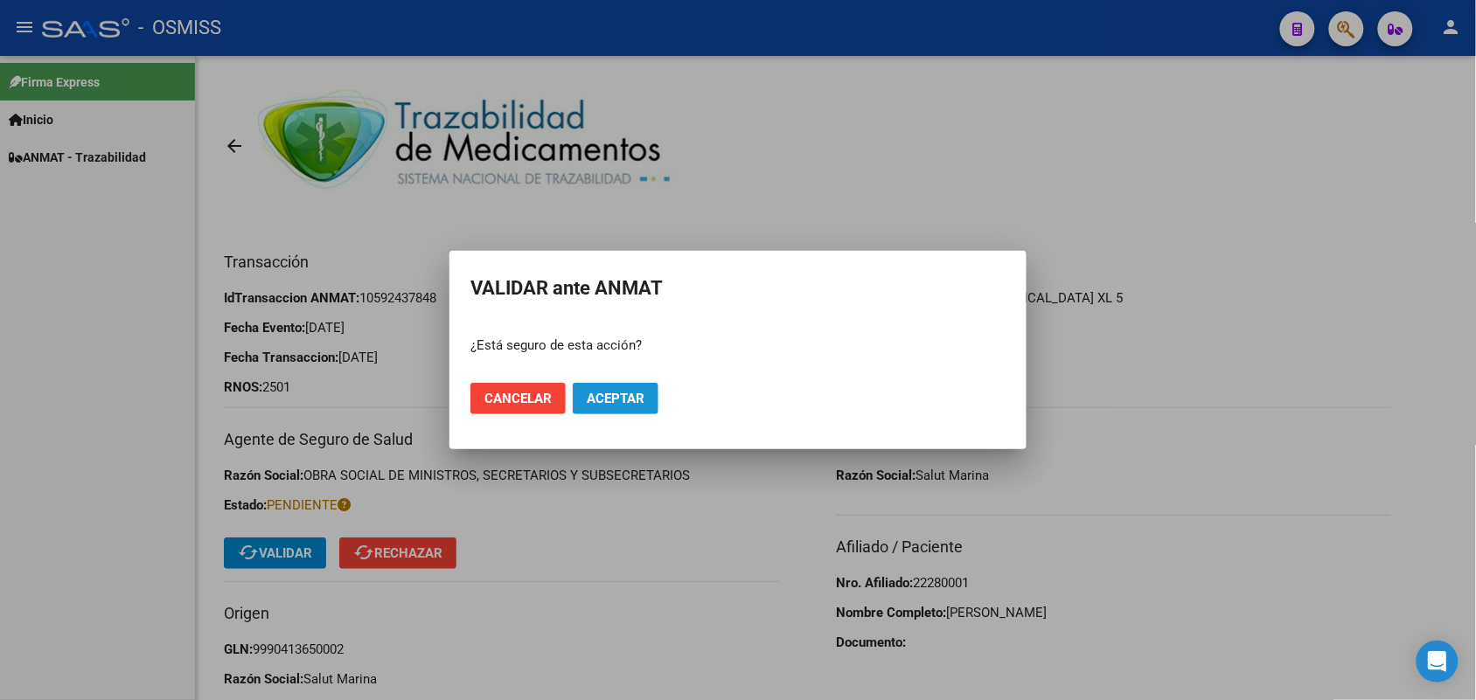
click at [608, 398] on span "Aceptar" at bounding box center [616, 399] width 58 height 16
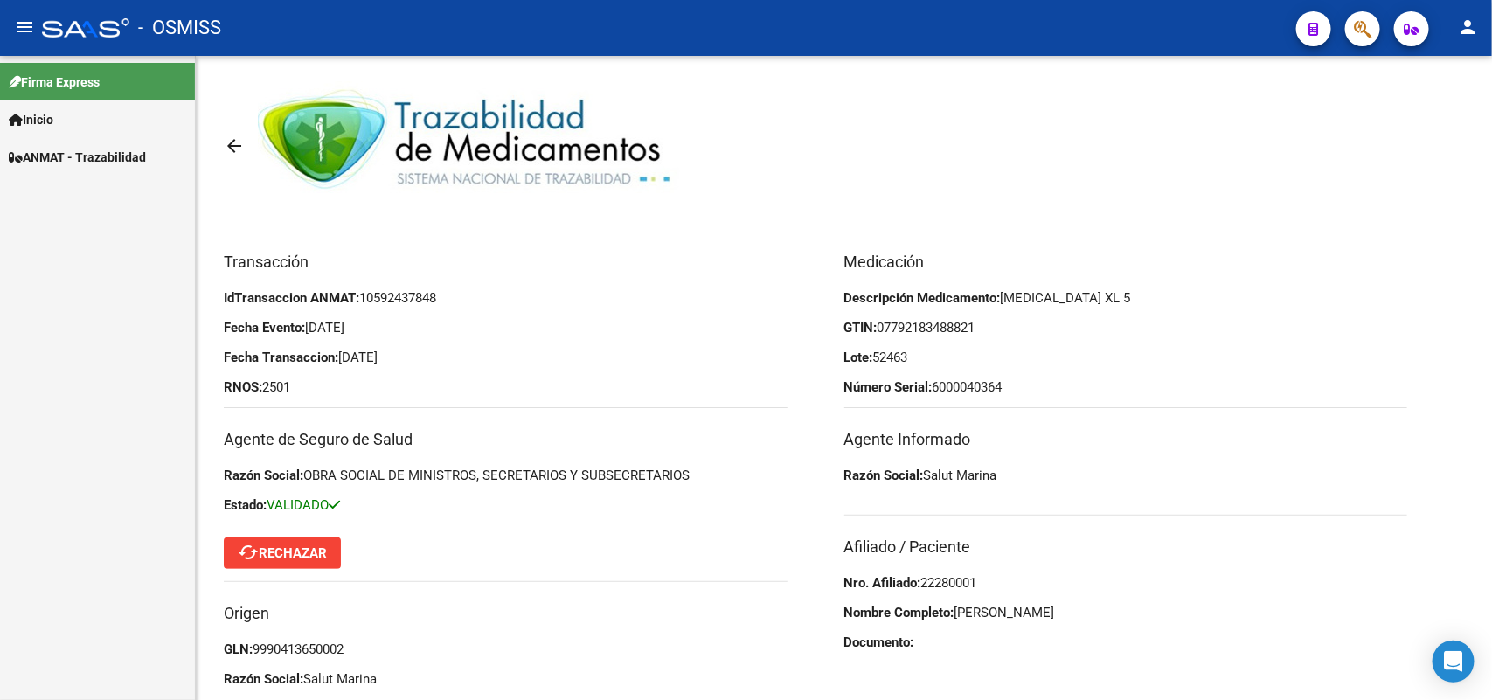
click at [70, 151] on span "ANMAT - Trazabilidad" at bounding box center [77, 157] width 137 height 19
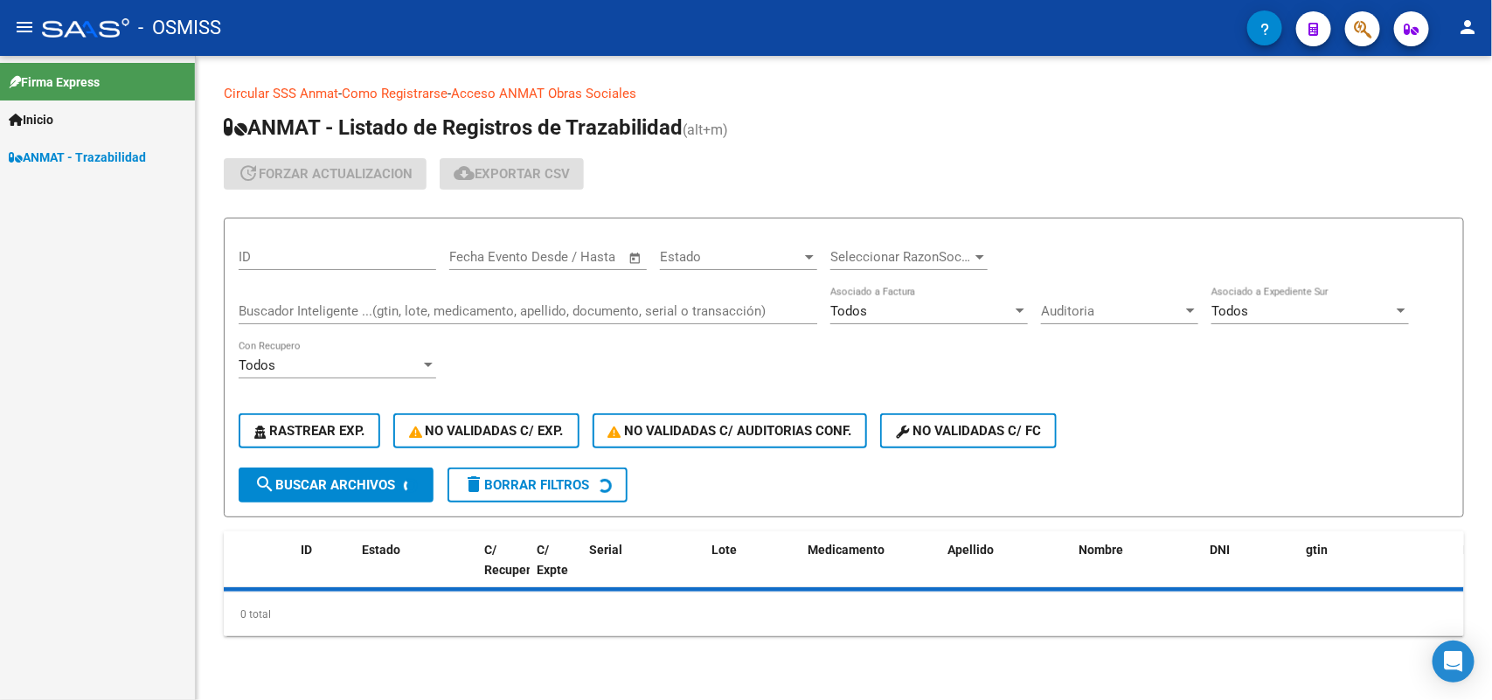
click at [285, 300] on div "Buscador Inteligente ...(gtin, lote, medicamento, apellido, documento, serial o…" at bounding box center [528, 306] width 579 height 38
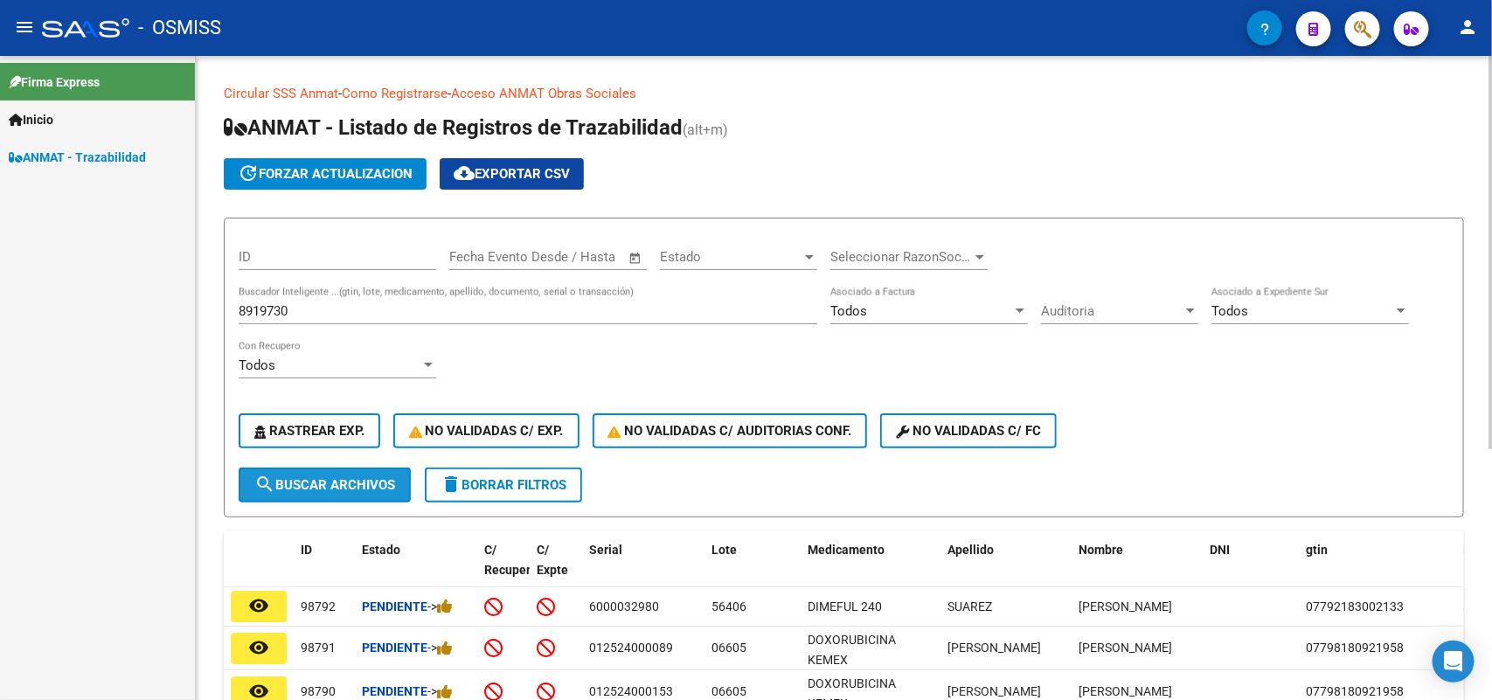
click at [316, 483] on span "search Buscar Archivos" at bounding box center [324, 485] width 141 height 16
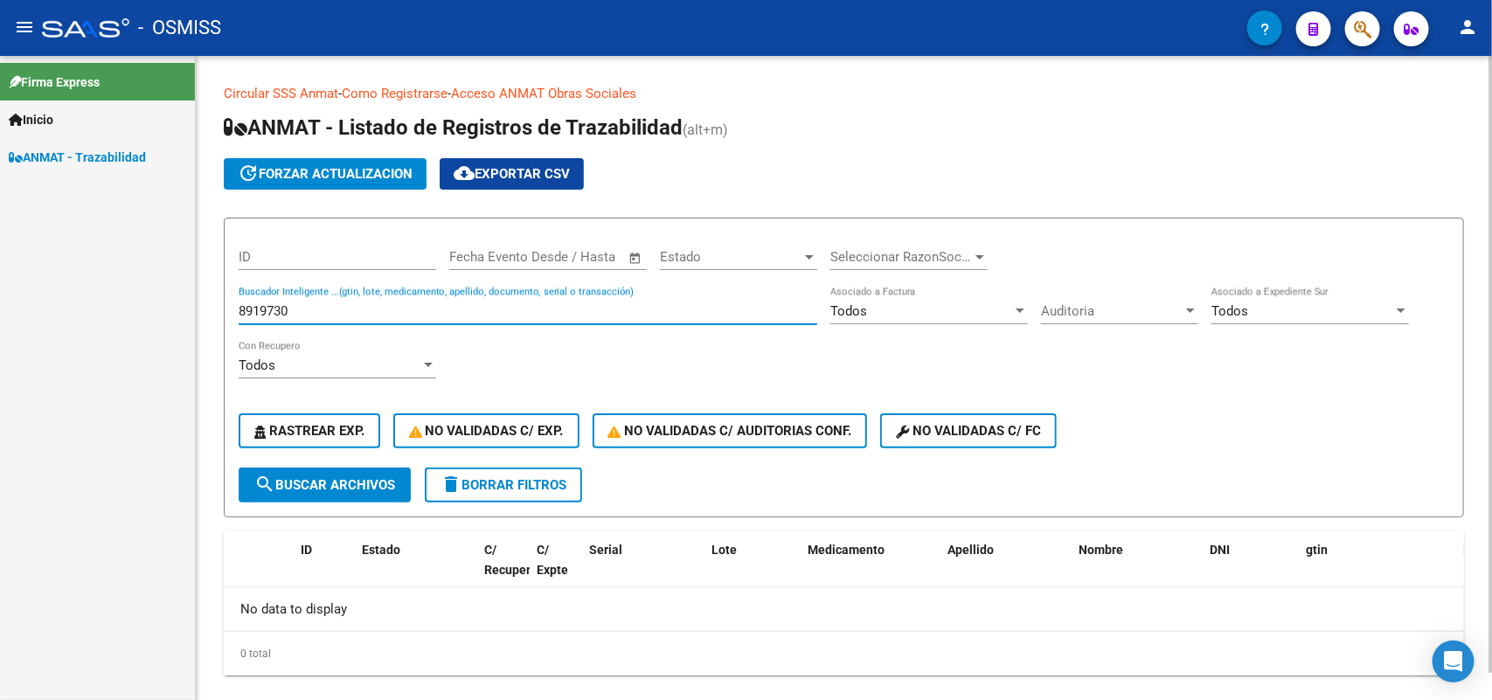
click at [267, 307] on input "8919730" at bounding box center [528, 311] width 579 height 16
type input "8918730"
click at [329, 477] on span "search Buscar Archivos" at bounding box center [324, 485] width 141 height 16
drag, startPoint x: 316, startPoint y: 309, endPoint x: 58, endPoint y: 308, distance: 258.8
click at [58, 308] on mat-sidenav-container "Firma Express Inicio Instructivos Contacto OS ANMAT - Trazabilidad Circular SSS…" at bounding box center [746, 378] width 1492 height 644
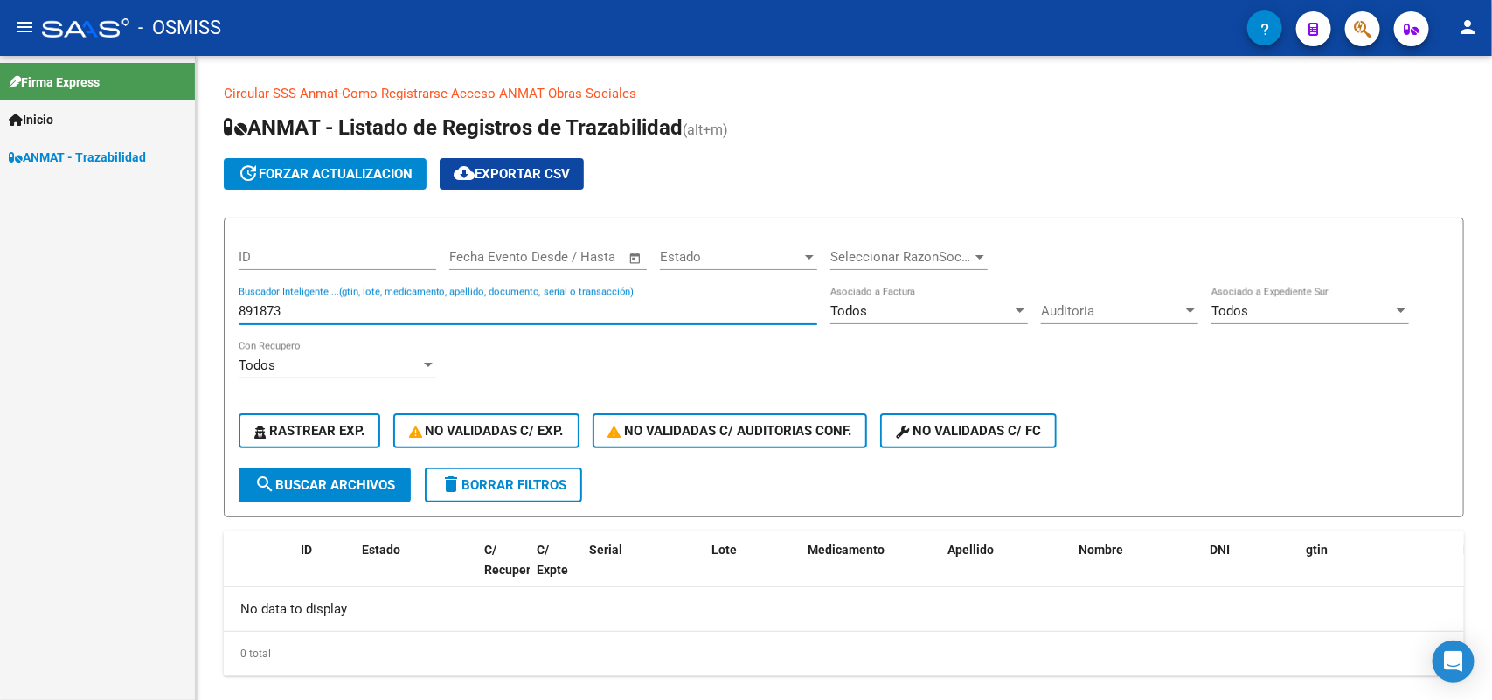
type input "8918730"
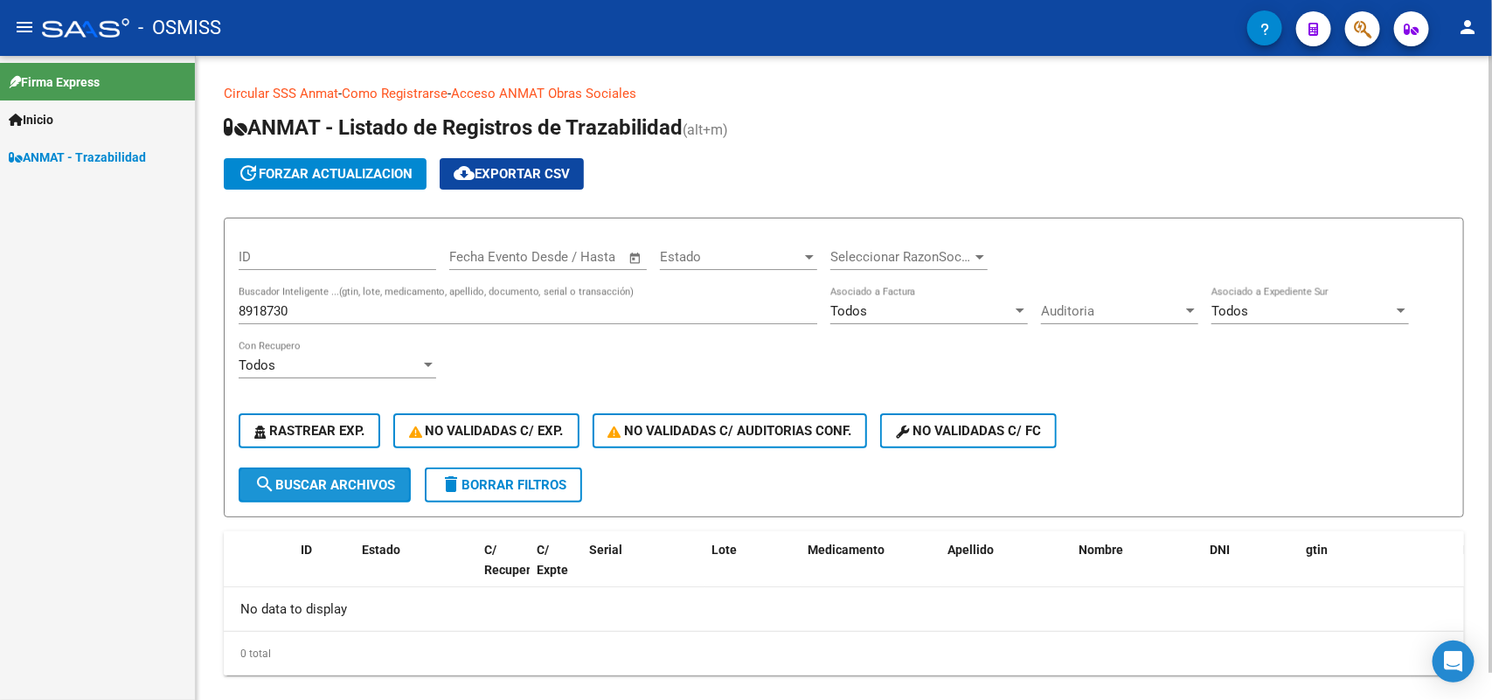
click at [354, 477] on span "search Buscar Archivos" at bounding box center [324, 485] width 141 height 16
click at [59, 500] on div "Firma Express Inicio Instructivos Contacto OS ANMAT - Trazabilidad" at bounding box center [97, 378] width 195 height 644
